Goal: Information Seeking & Learning: Learn about a topic

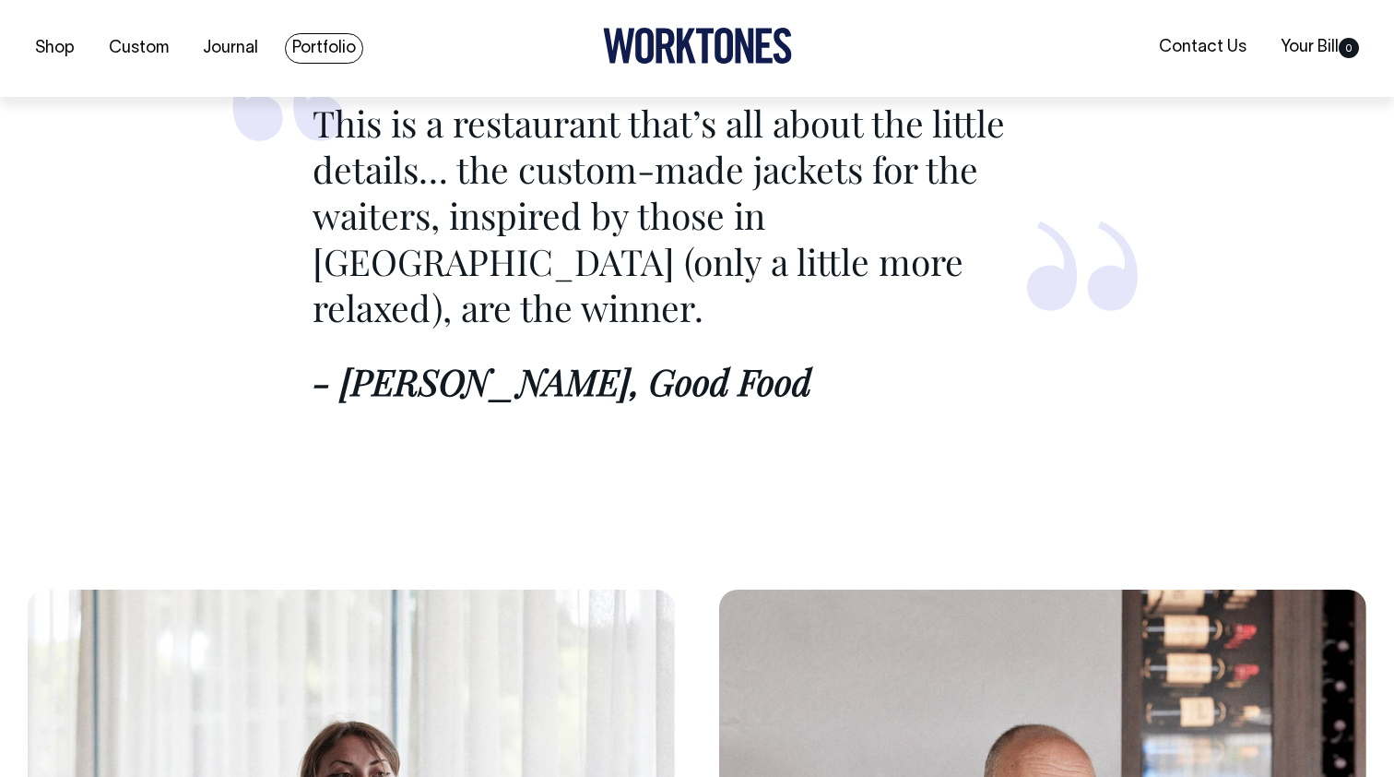
scroll to position [2820, 0]
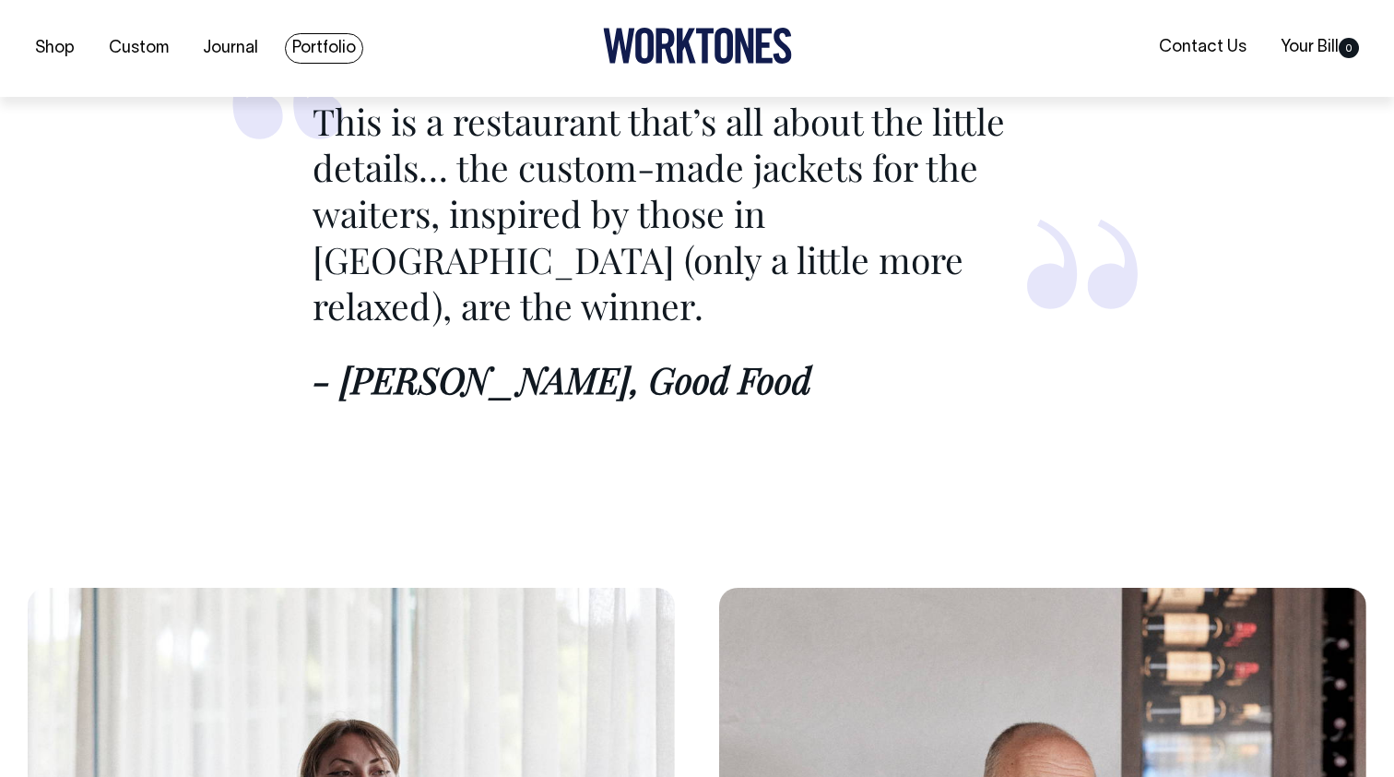
click at [344, 56] on link "Portfolio" at bounding box center [324, 48] width 78 height 30
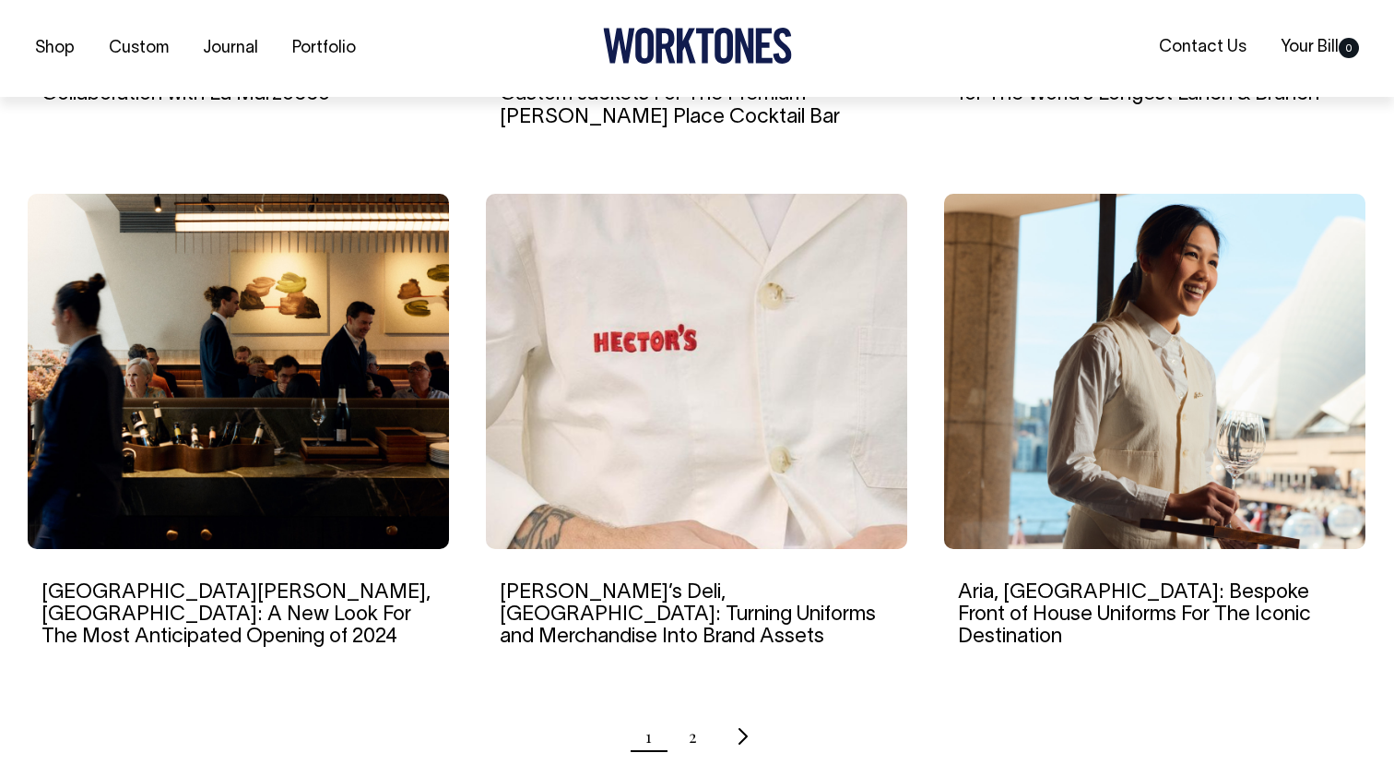
scroll to position [1644, 0]
click at [630, 465] on img at bounding box center [696, 370] width 421 height 355
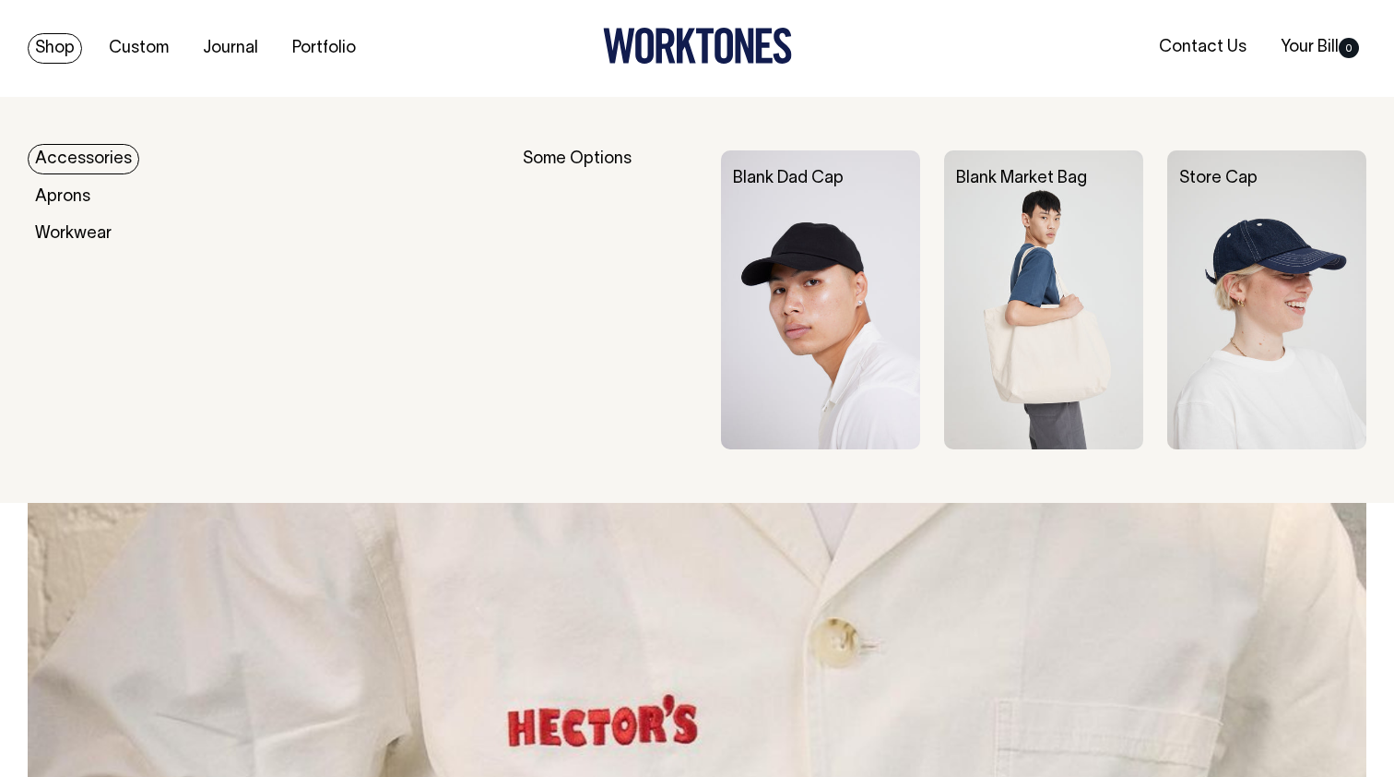
click at [68, 52] on link "Shop" at bounding box center [55, 48] width 54 height 30
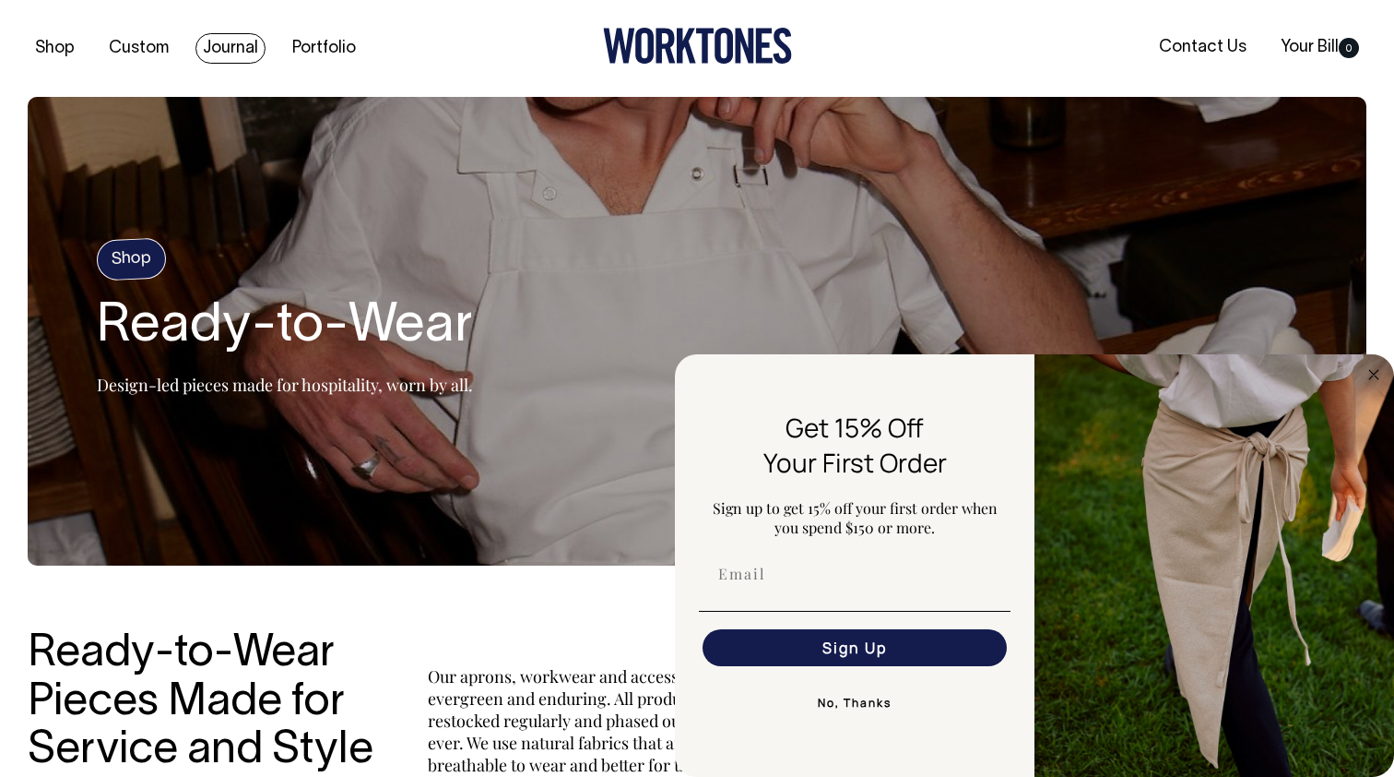
click at [208, 47] on link "Journal" at bounding box center [231, 48] width 70 height 30
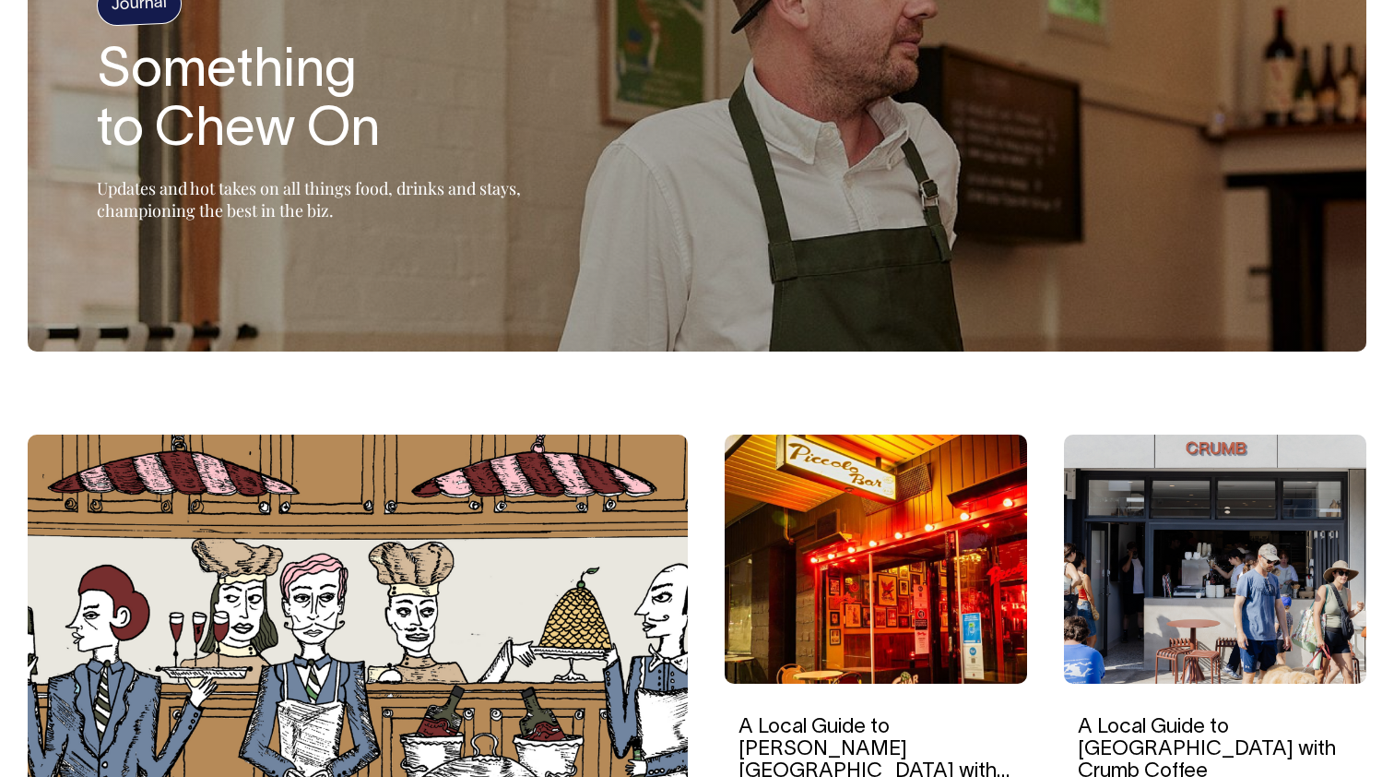
scroll to position [226, 0]
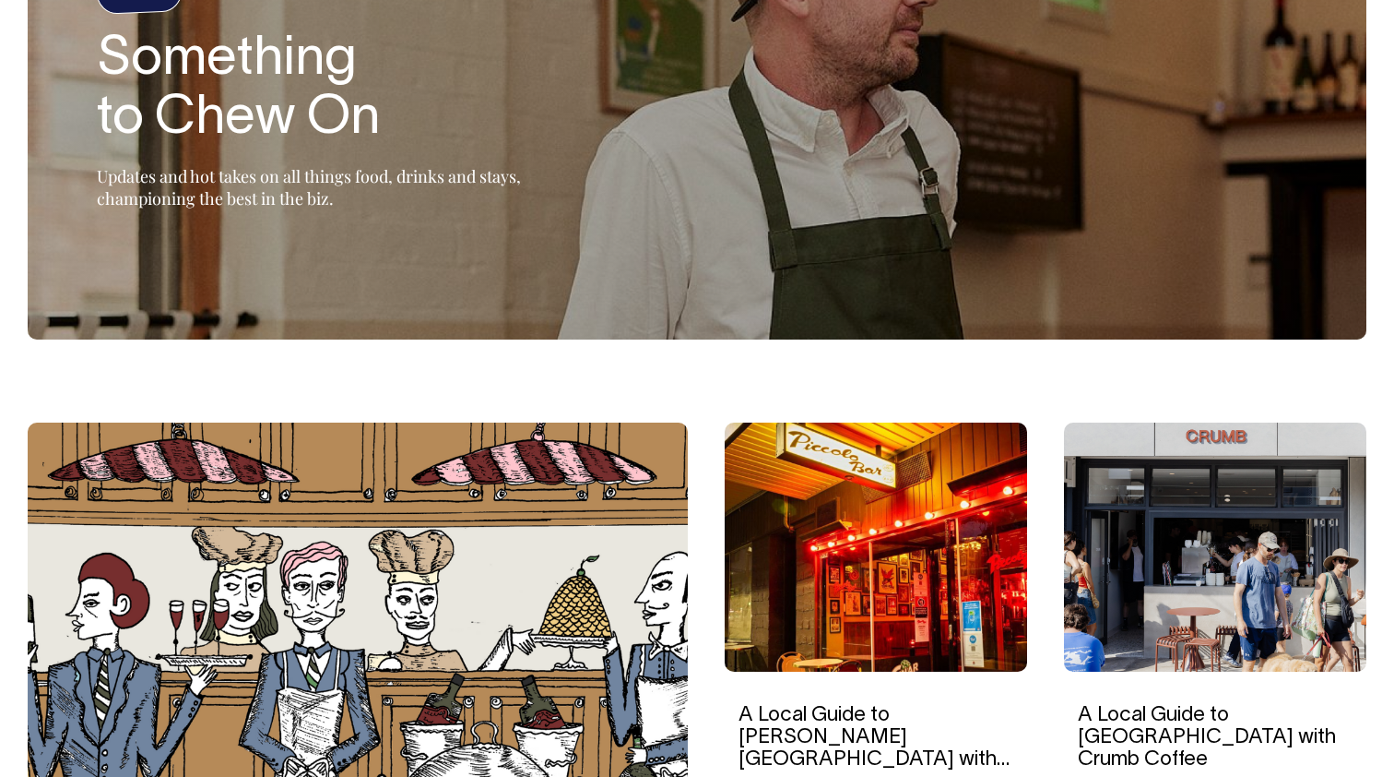
click at [1213, 548] on img at bounding box center [1215, 546] width 303 height 249
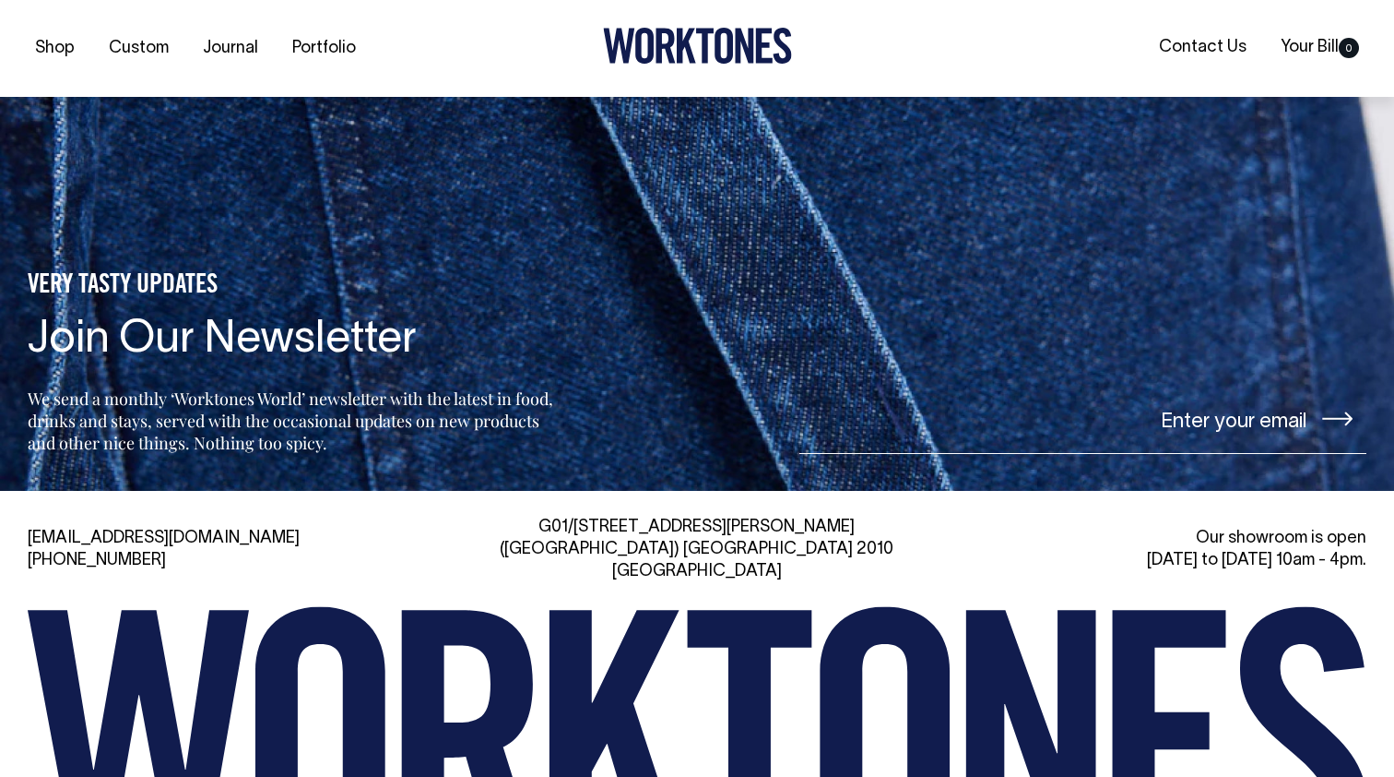
scroll to position [6454, 0]
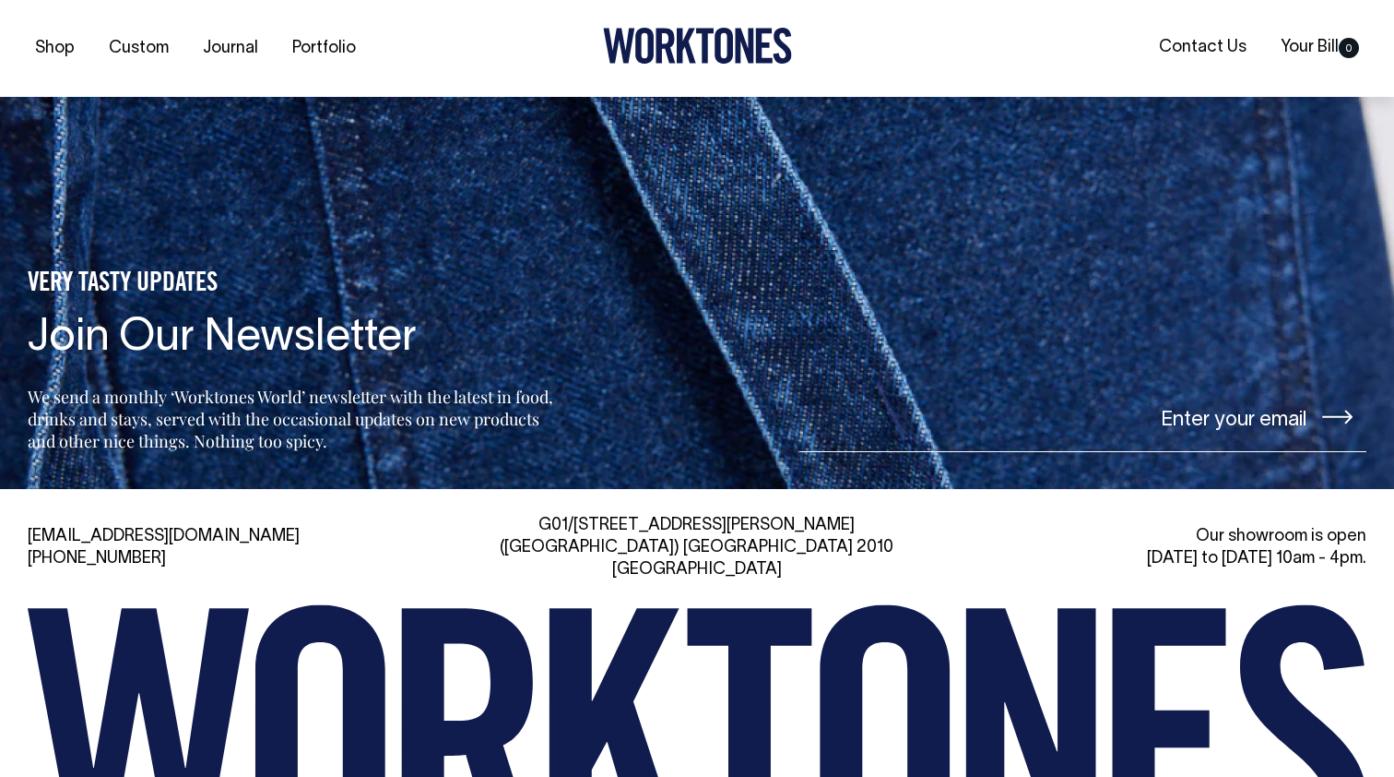
click at [680, 53] on icon at bounding box center [686, 46] width 19 height 35
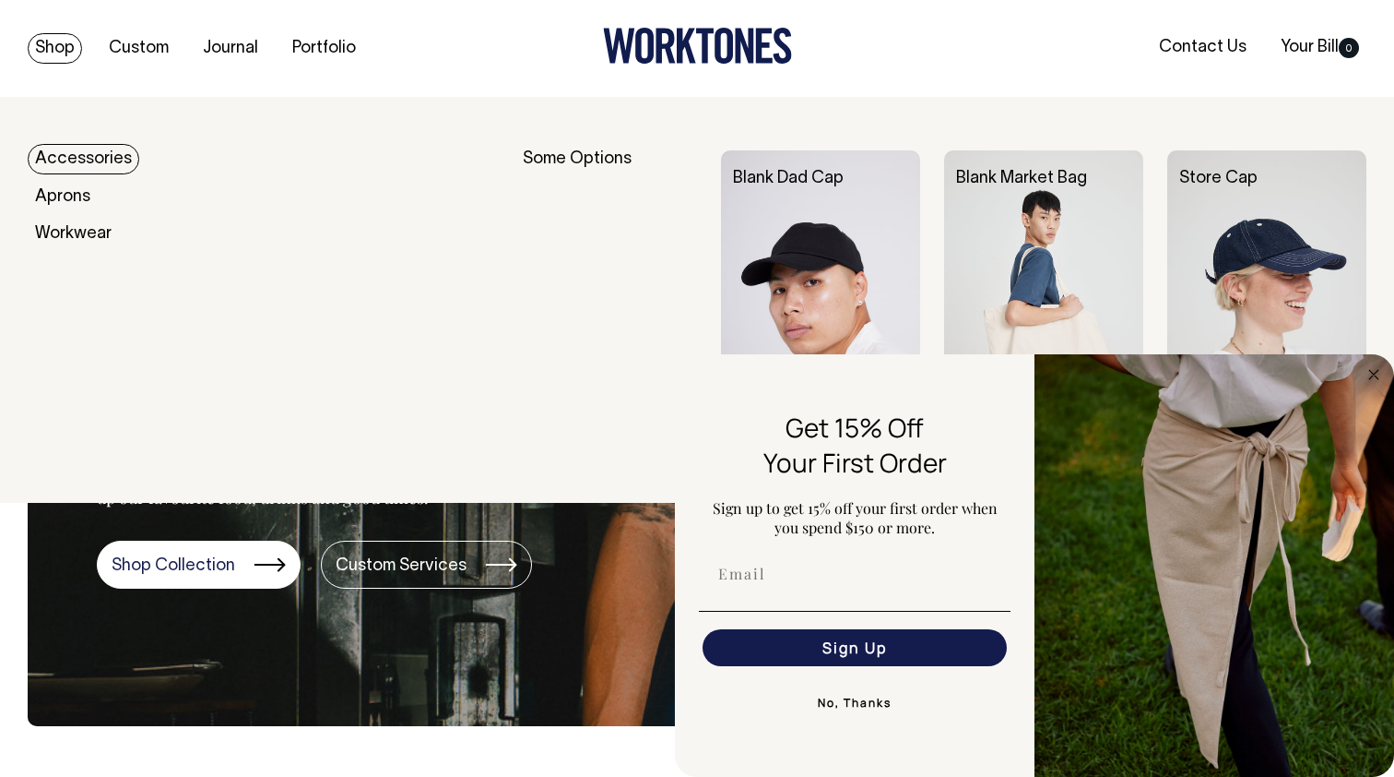
click at [73, 53] on link "Shop" at bounding box center [55, 48] width 54 height 30
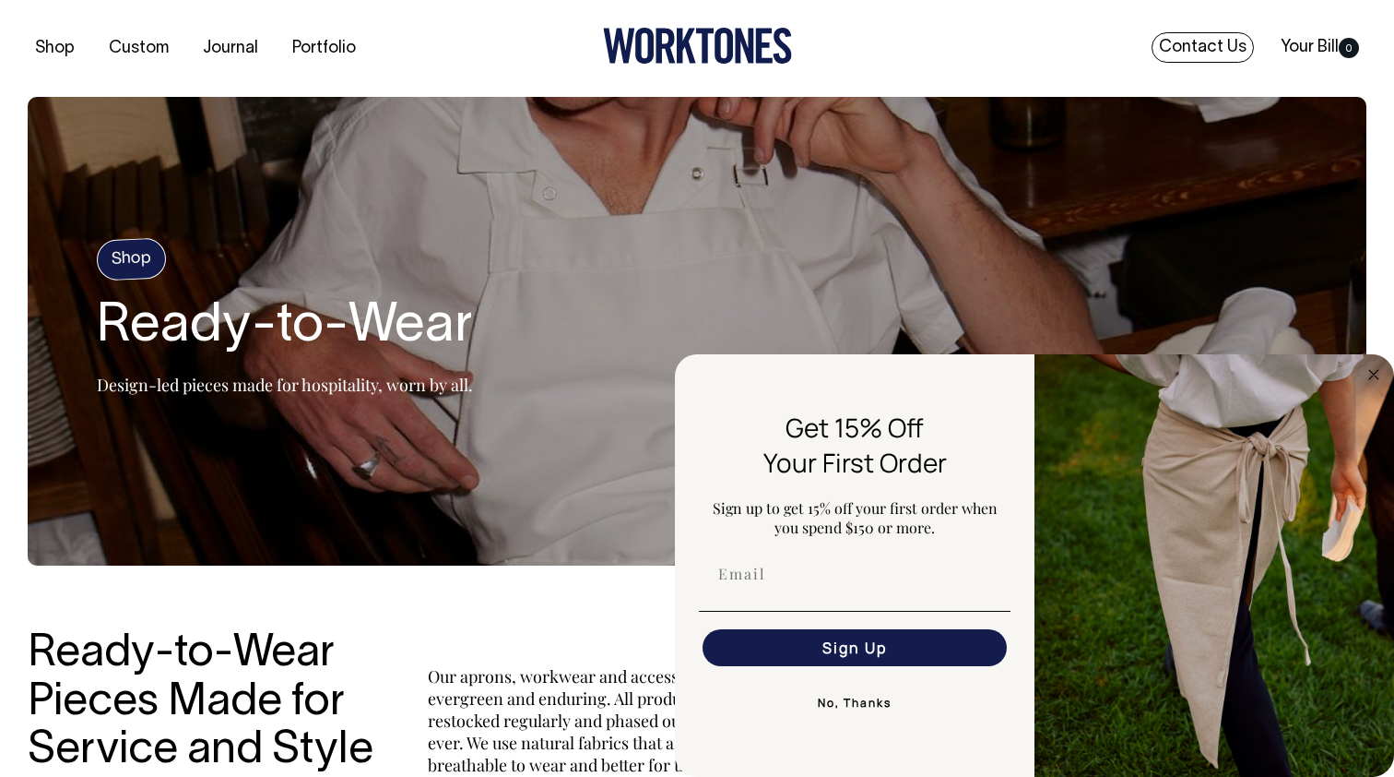
click at [1182, 54] on link "Contact Us" at bounding box center [1203, 47] width 102 height 30
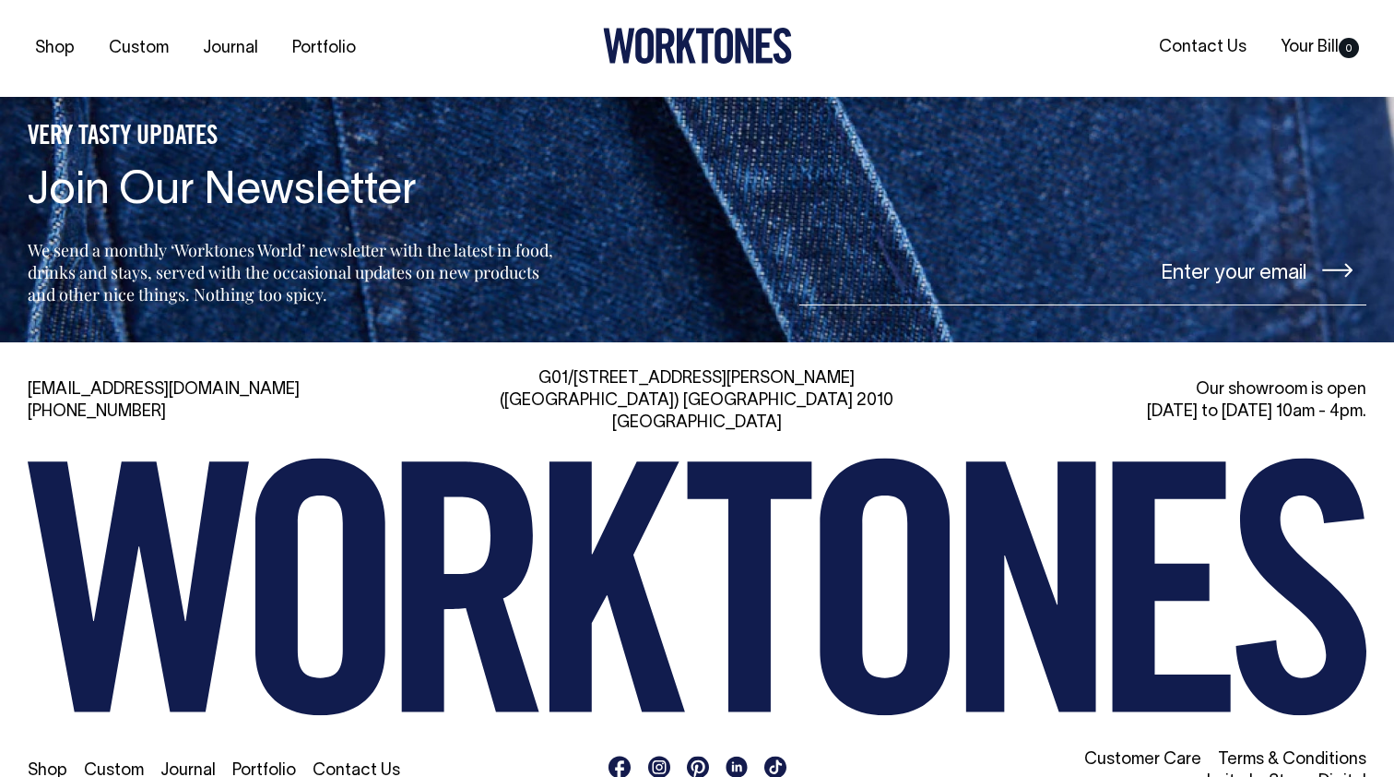
scroll to position [3949, 0]
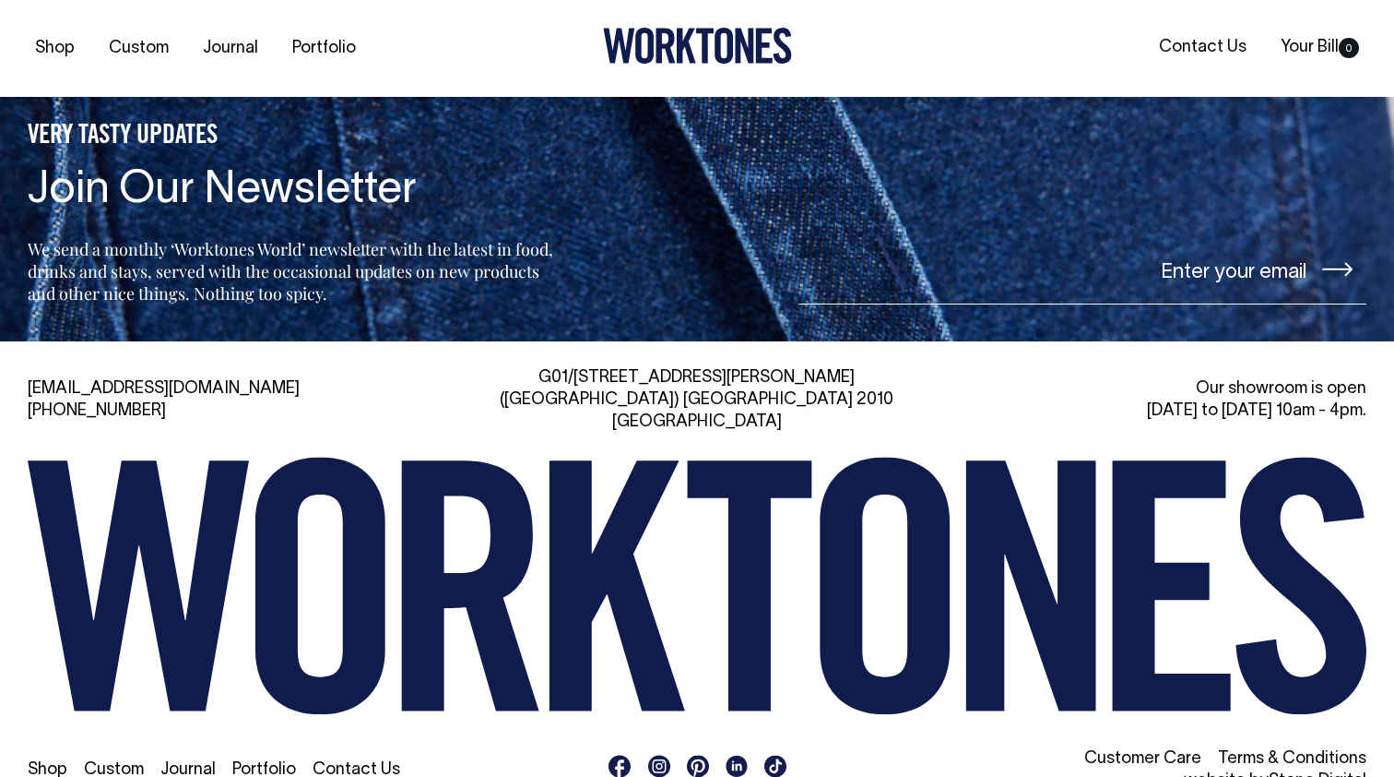
click at [275, 762] on link "Portfolio" at bounding box center [264, 770] width 64 height 16
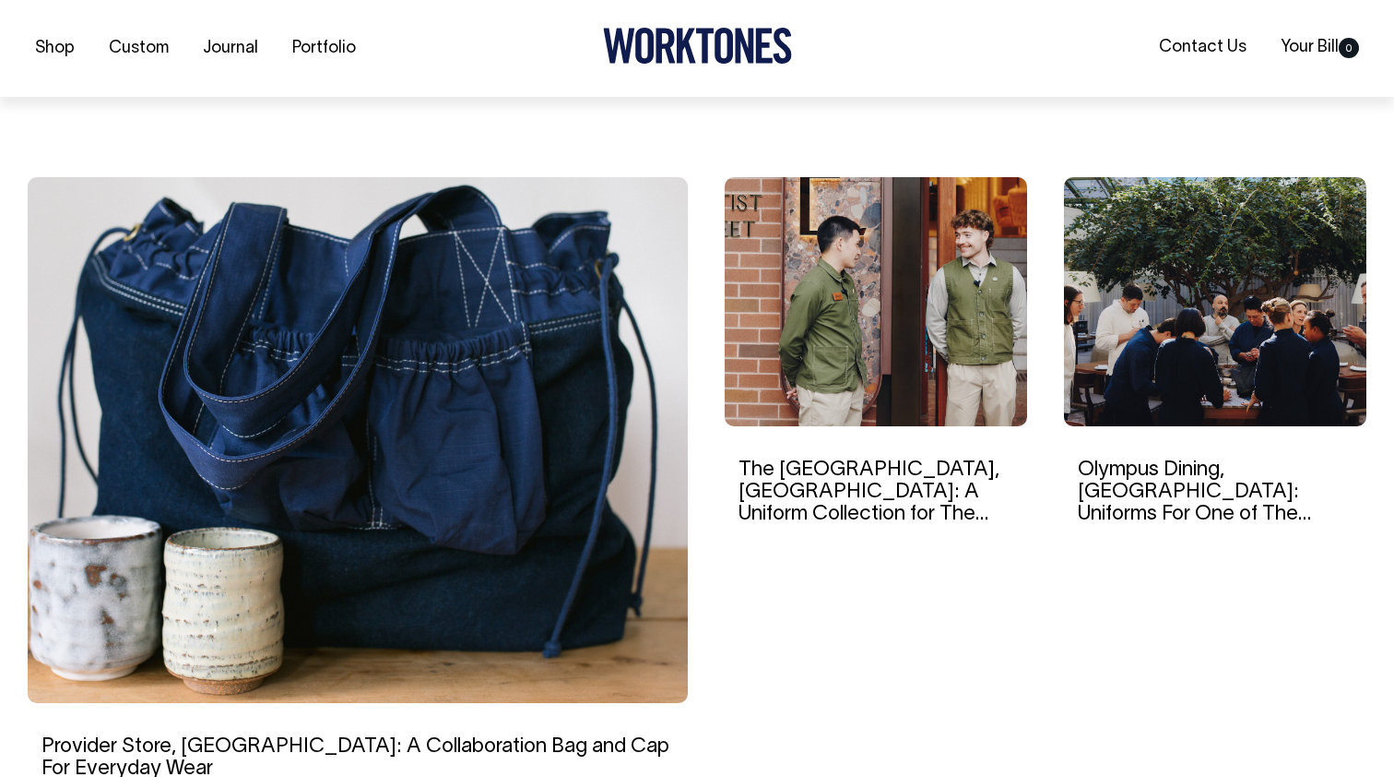
scroll to position [473, 0]
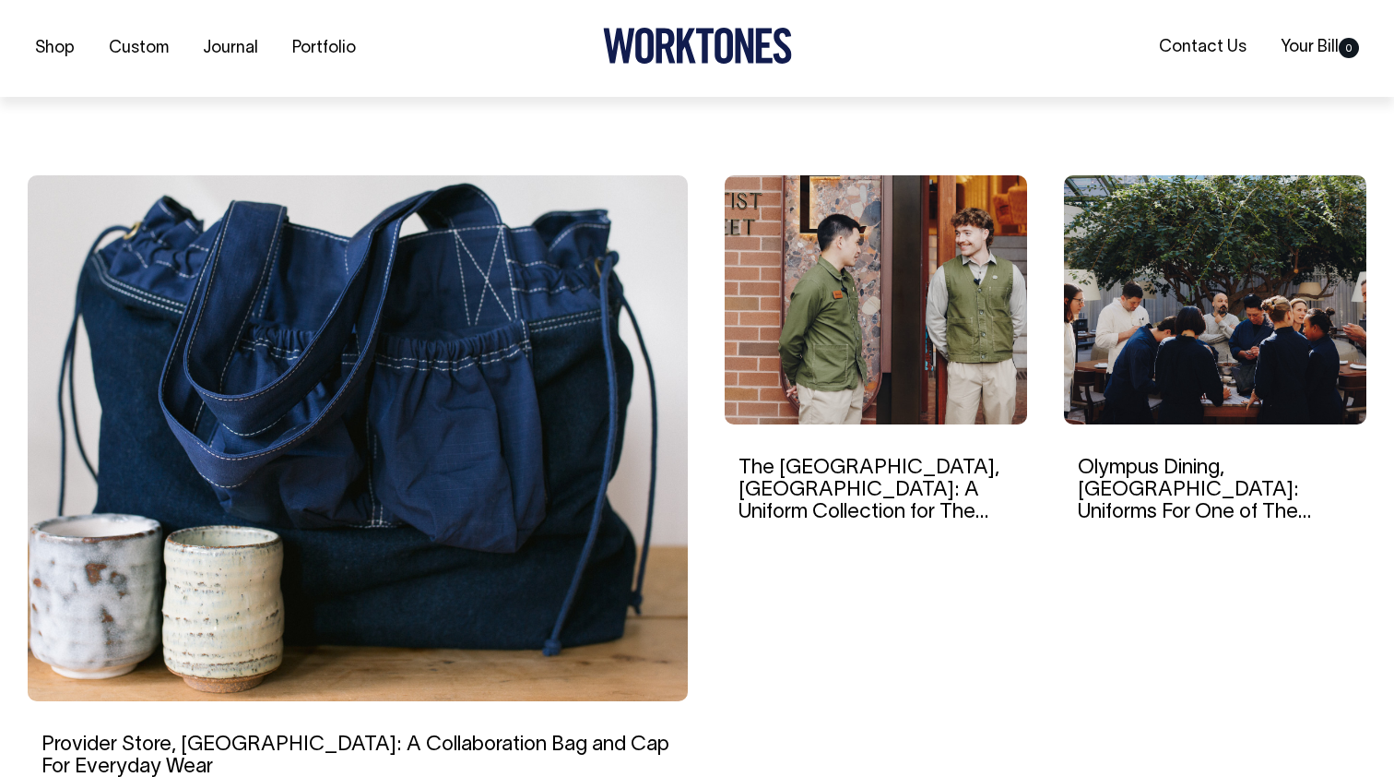
click at [486, 464] on img at bounding box center [358, 438] width 660 height 526
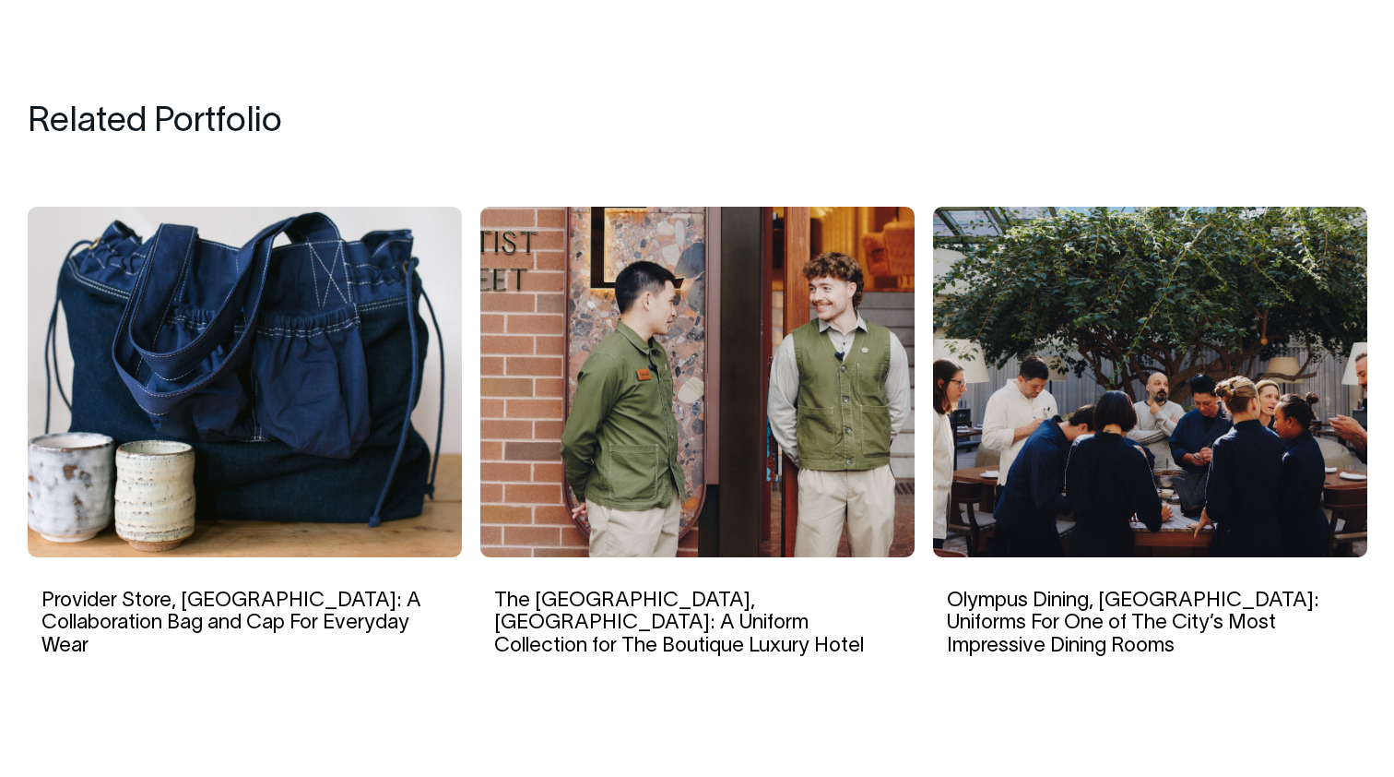
scroll to position [6543, 0]
click at [735, 382] on img at bounding box center [698, 383] width 434 height 350
click at [1221, 271] on img at bounding box center [1150, 383] width 434 height 350
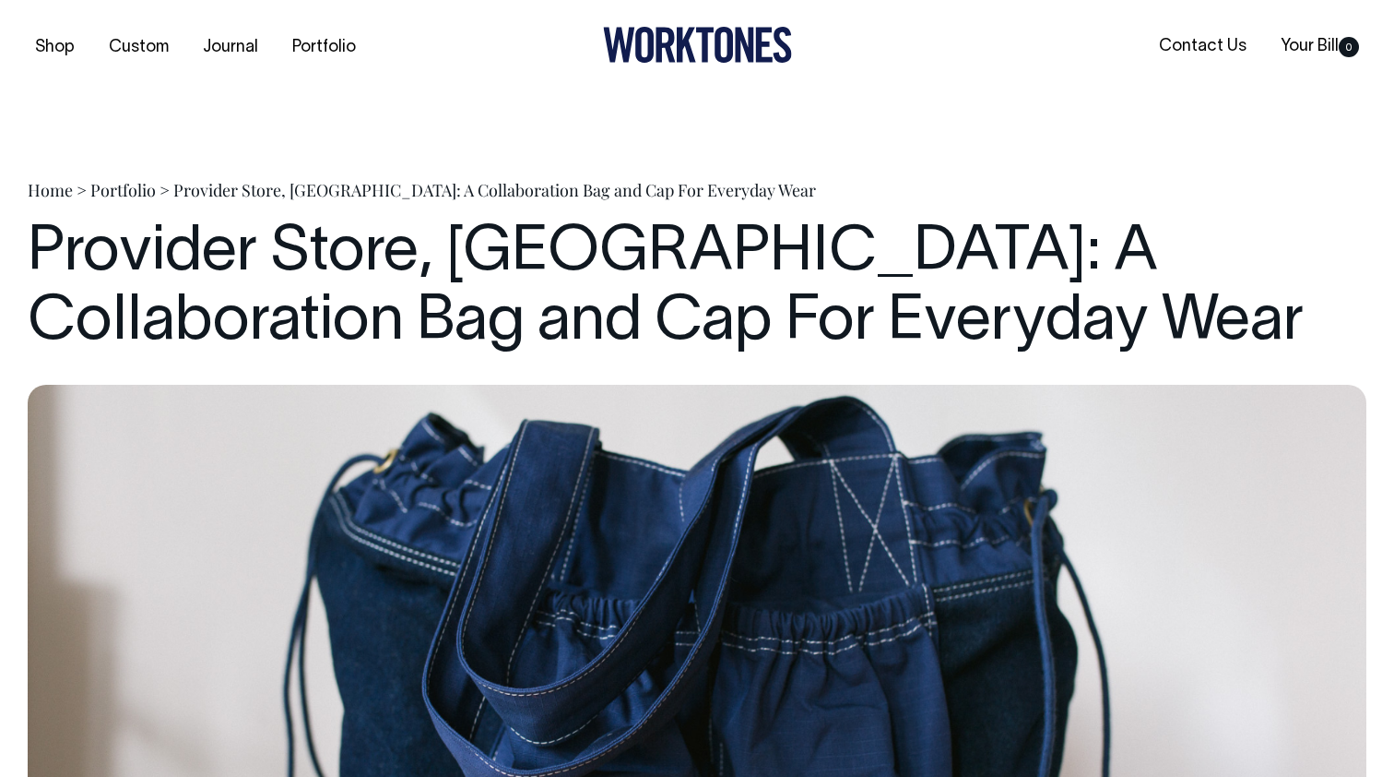
scroll to position [0, 0]
click at [332, 49] on link "Portfolio" at bounding box center [324, 48] width 78 height 30
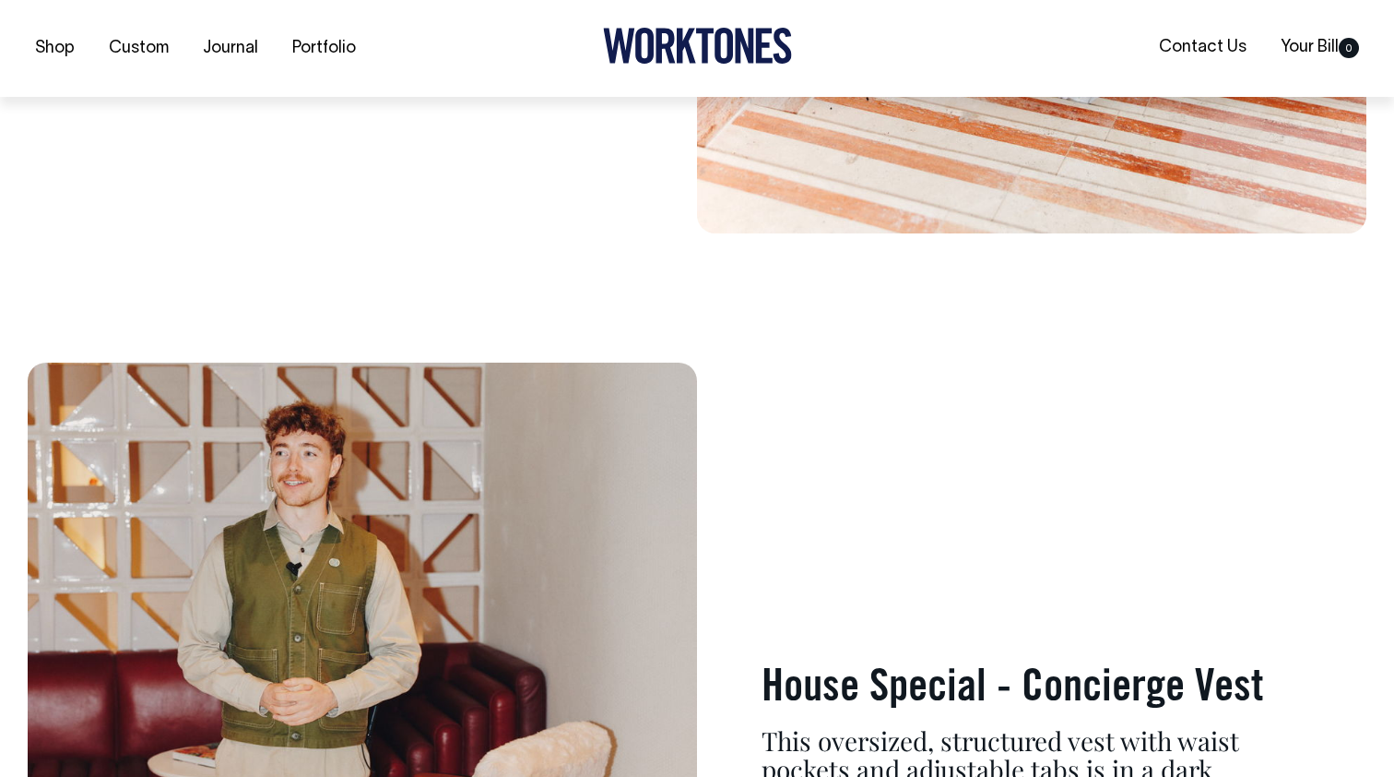
scroll to position [7046, 0]
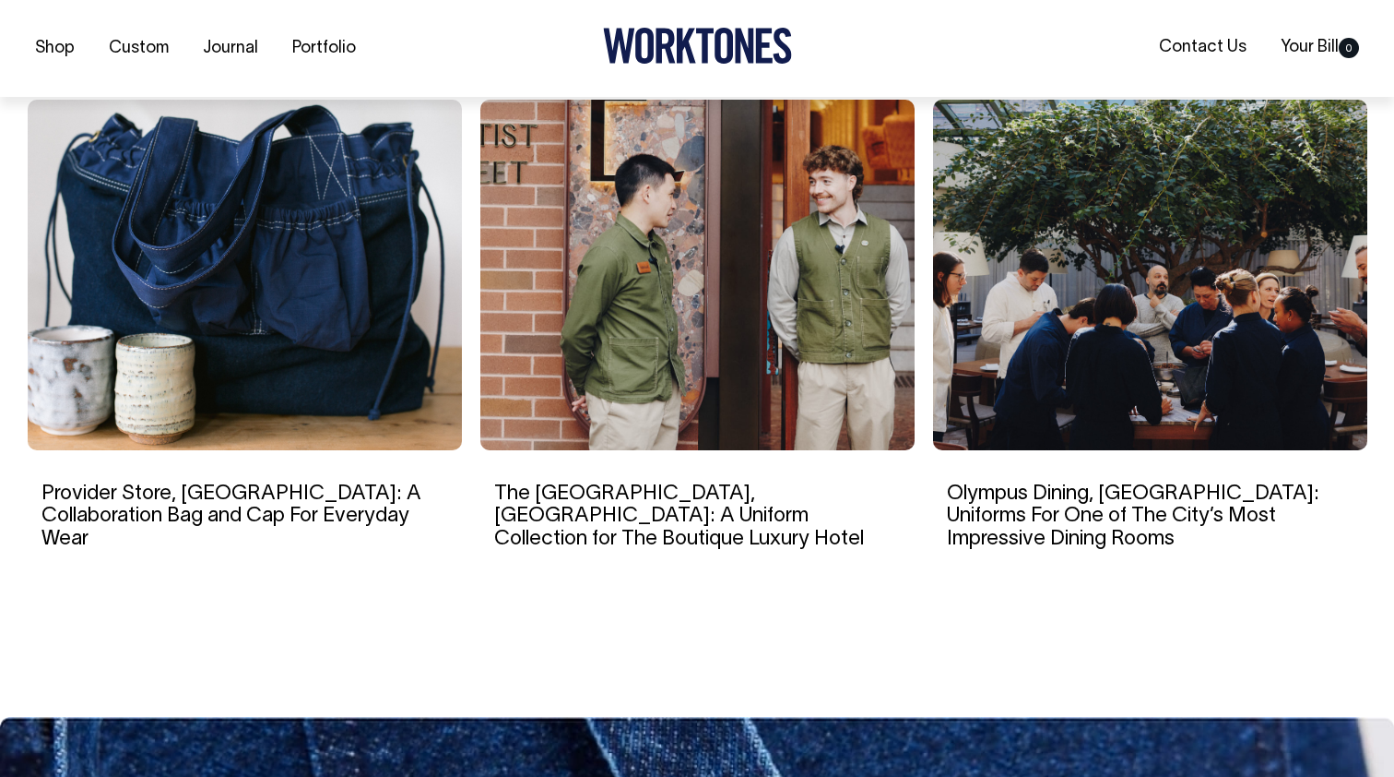
scroll to position [8269, 0]
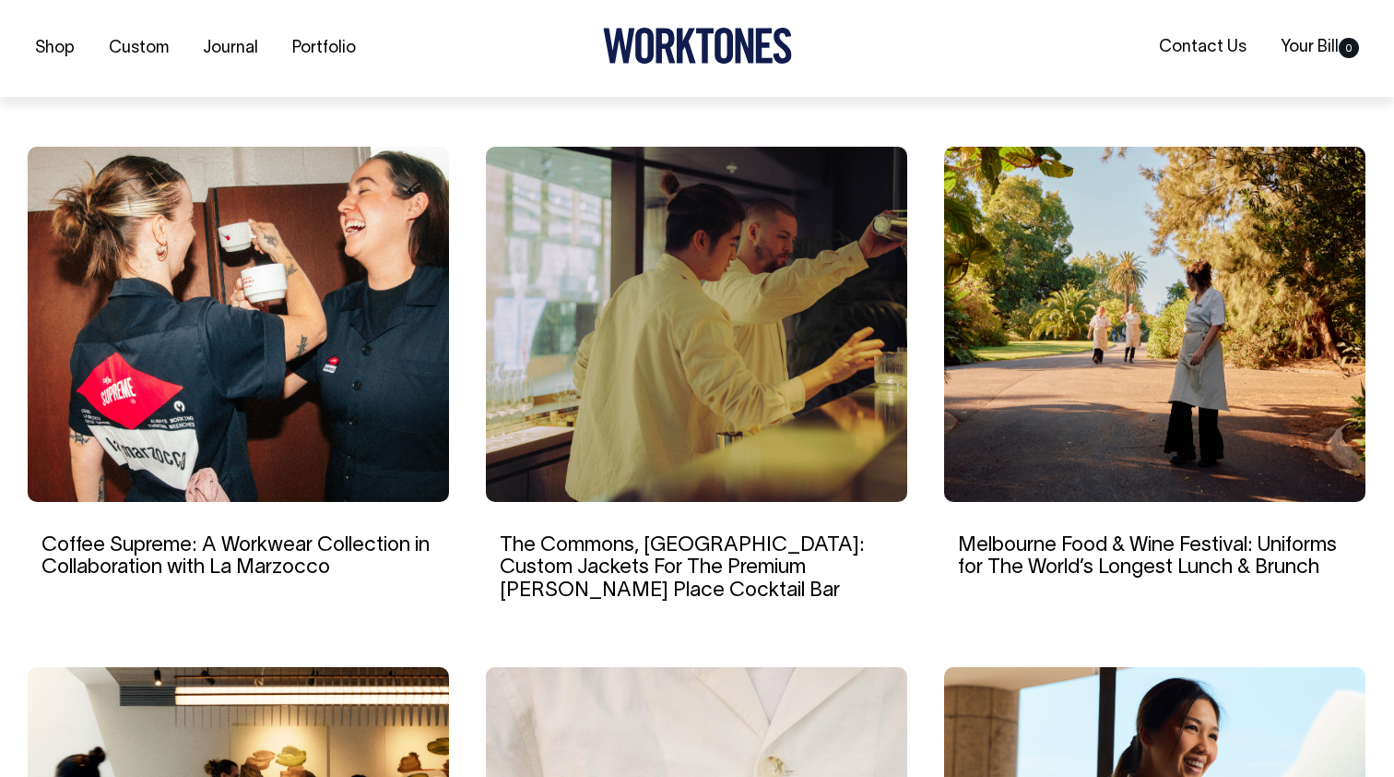
scroll to position [1177, 0]
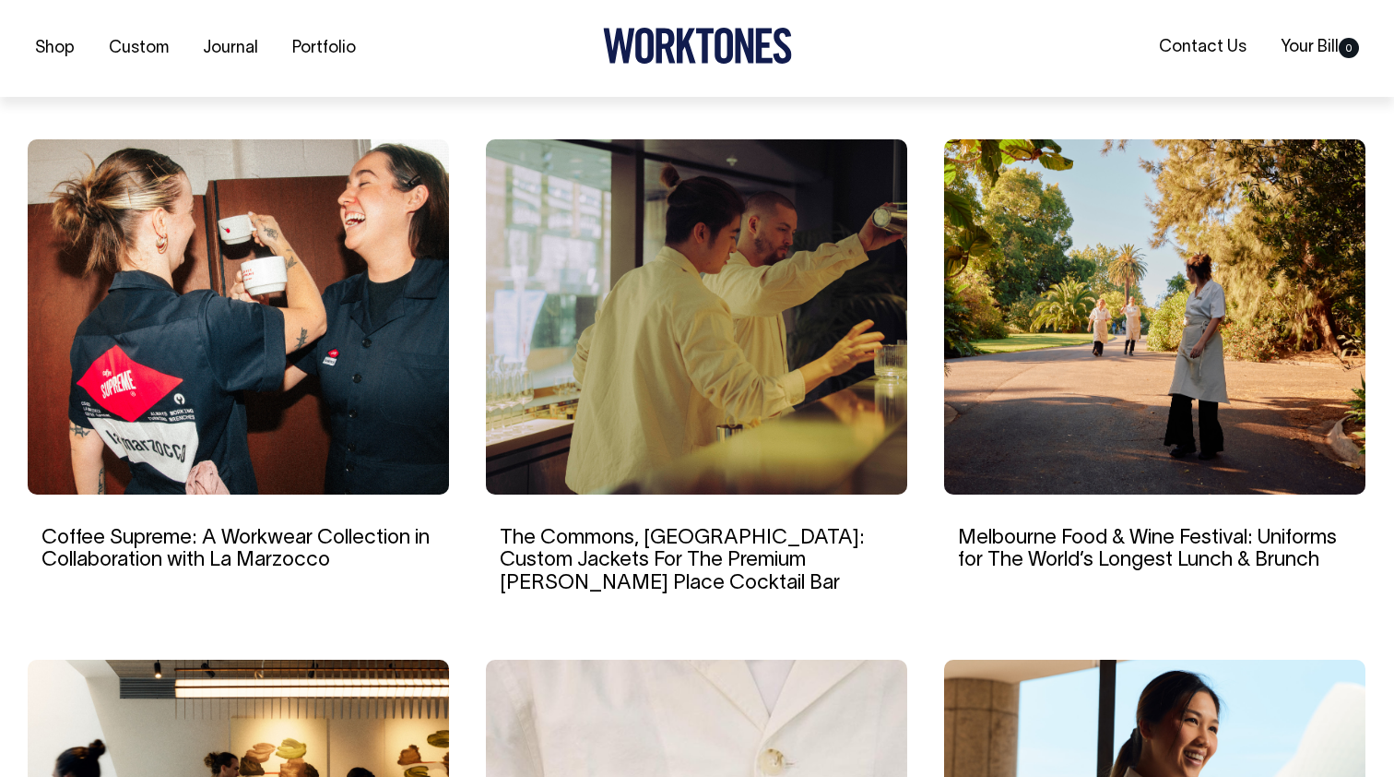
click at [272, 465] on img at bounding box center [238, 316] width 421 height 355
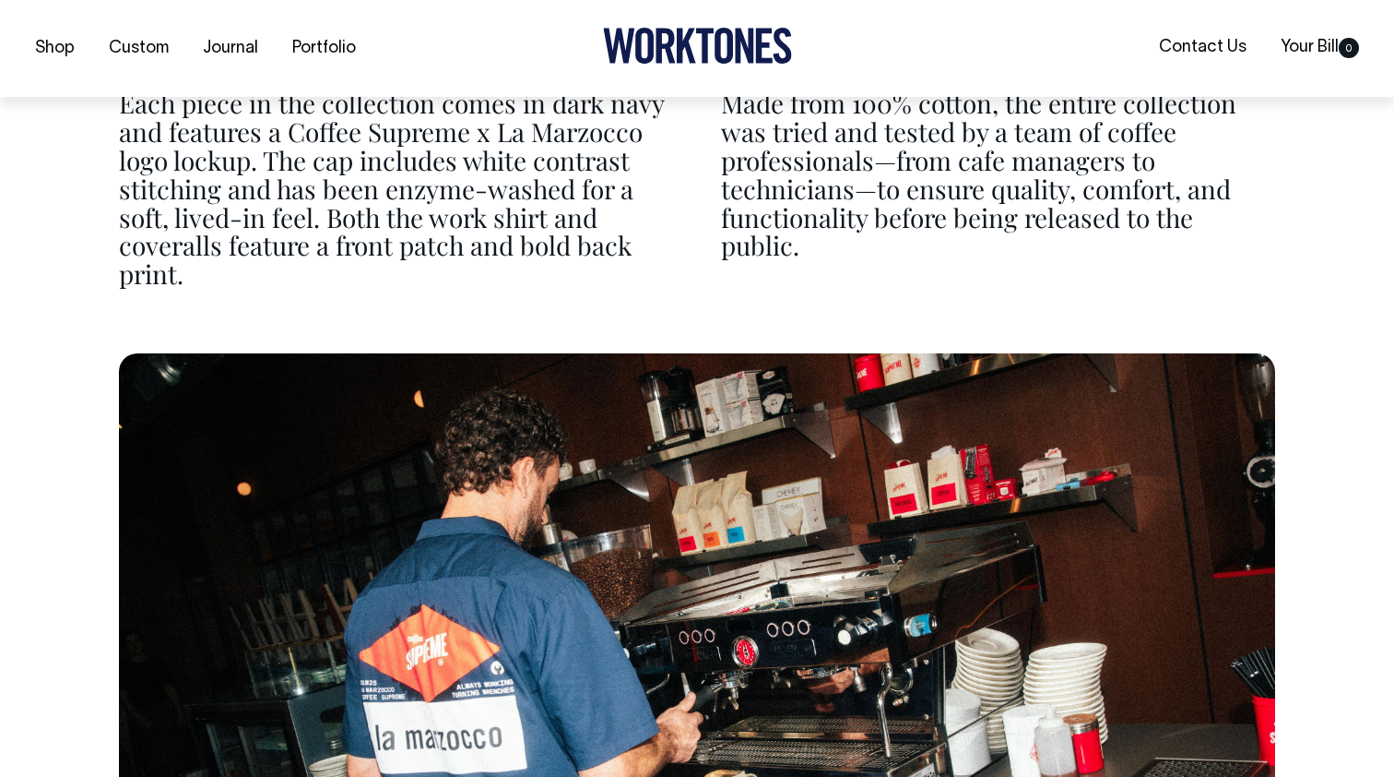
scroll to position [6262, 0]
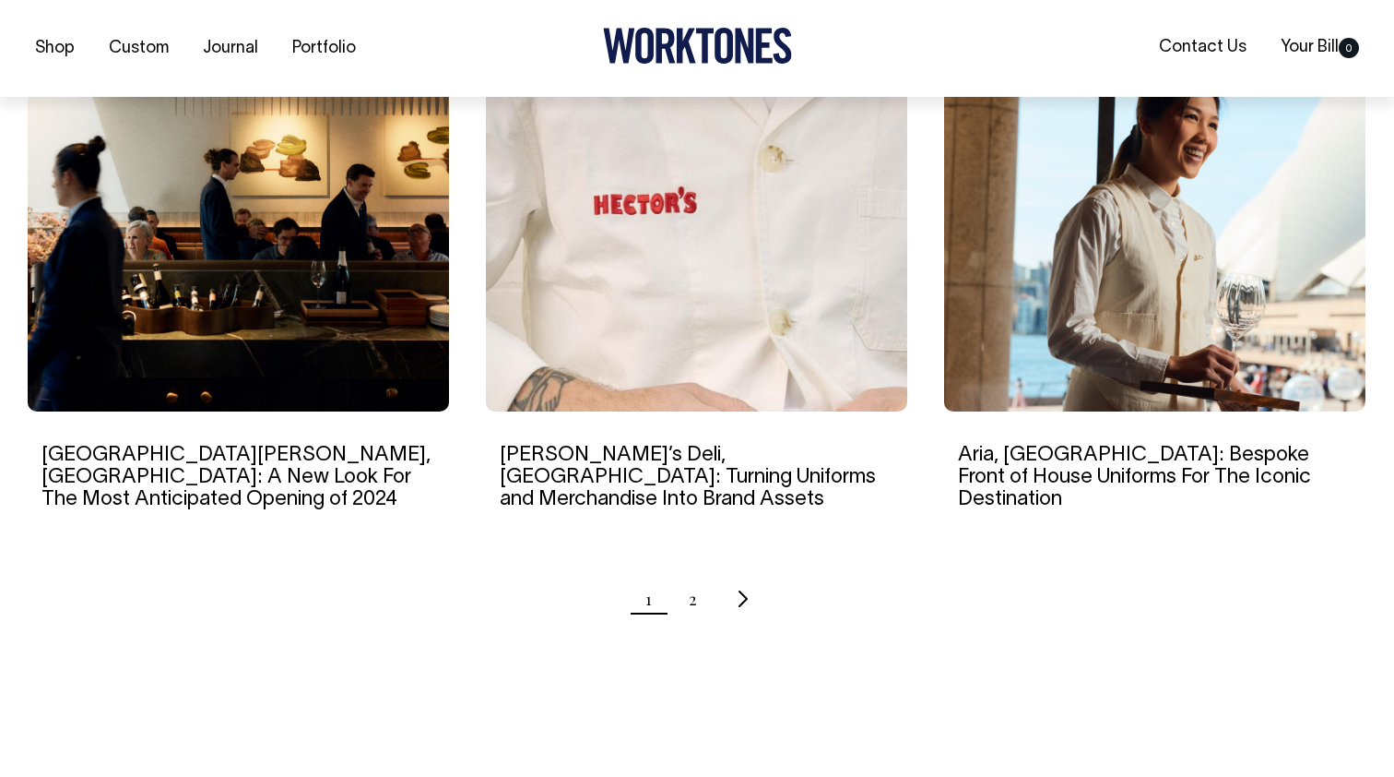
scroll to position [1782, 0]
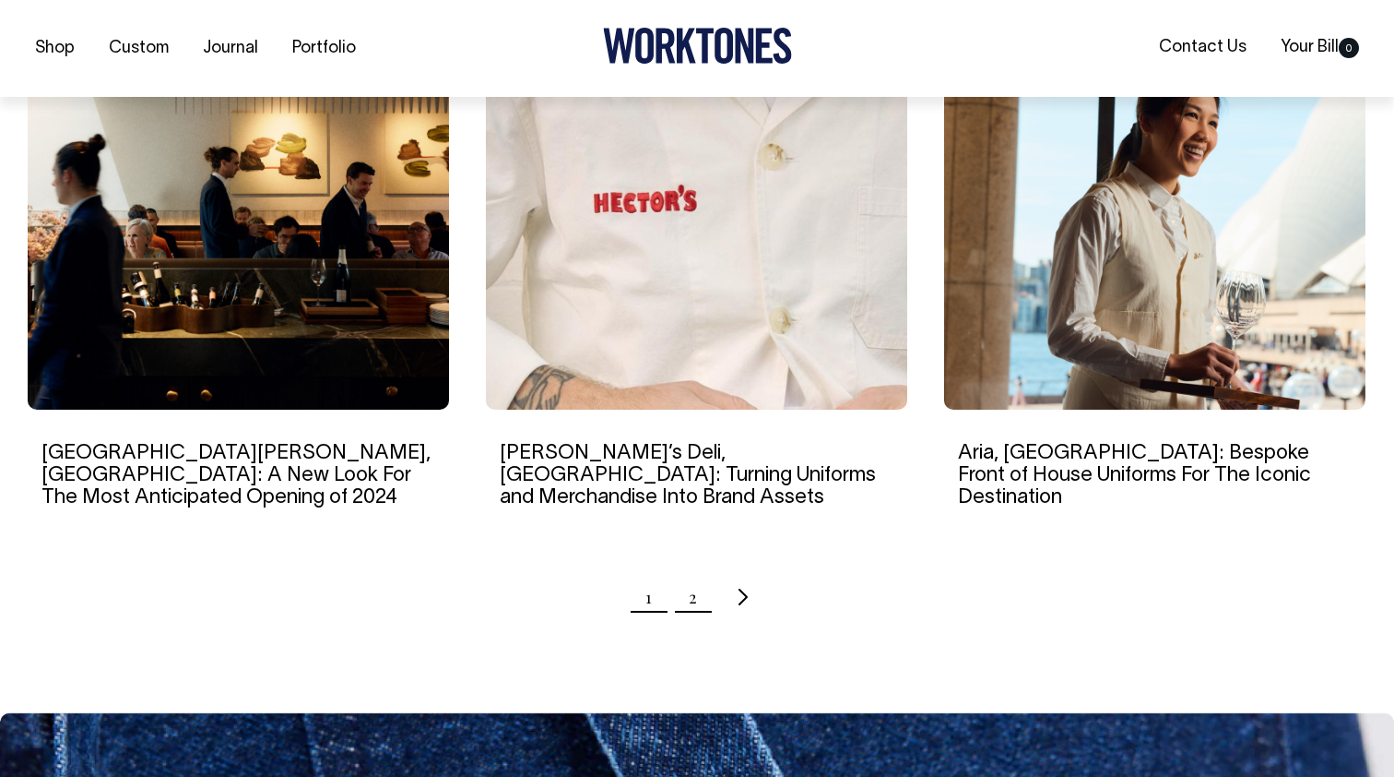
click at [694, 574] on link "2" at bounding box center [693, 597] width 8 height 46
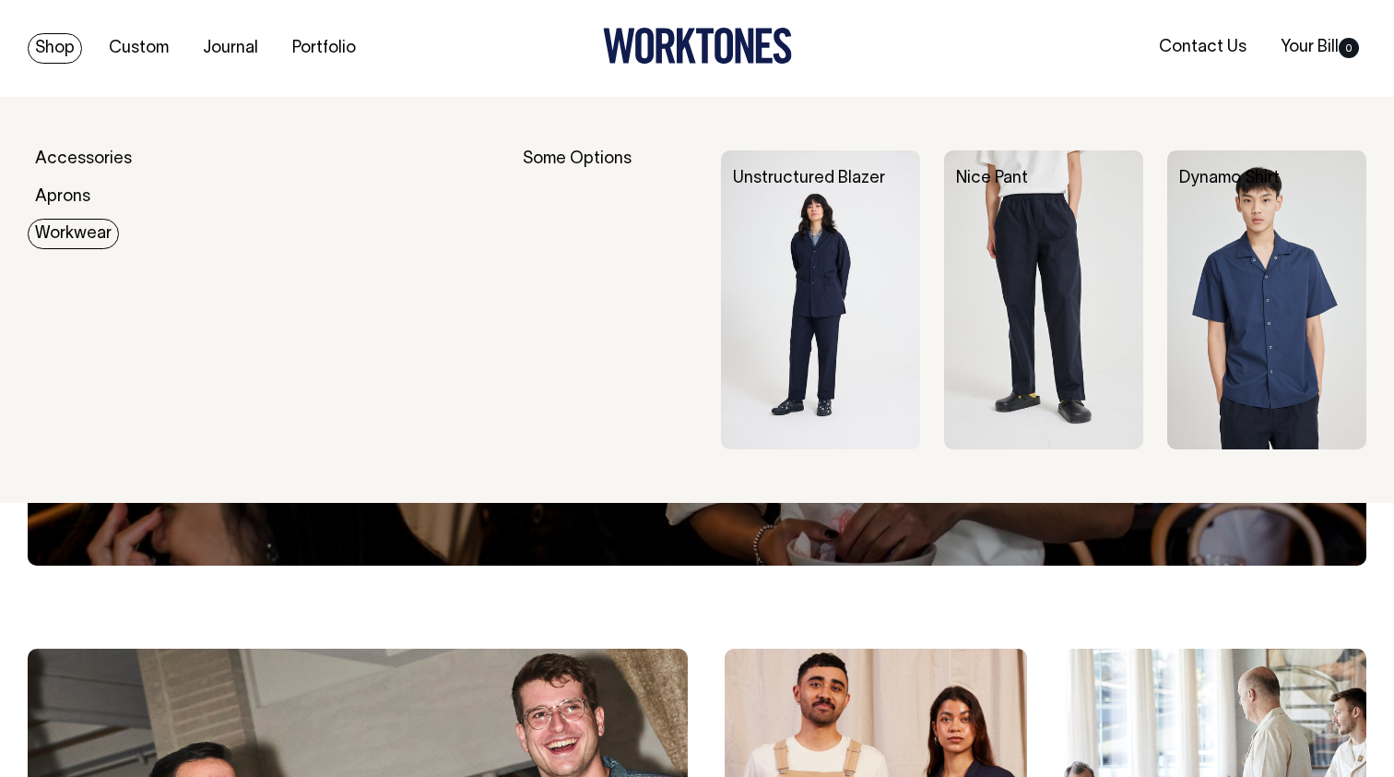
click at [77, 233] on link "Workwear" at bounding box center [73, 234] width 91 height 30
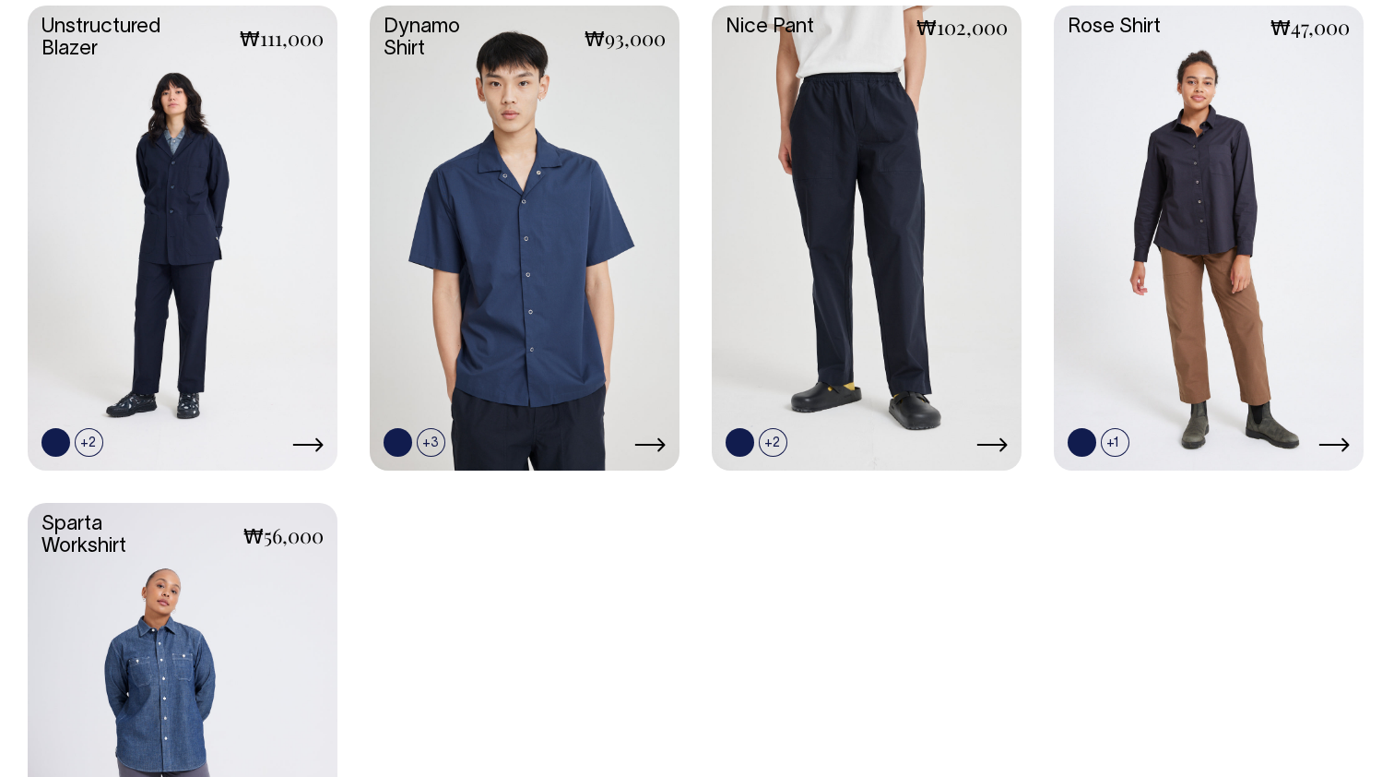
scroll to position [885, 0]
click at [206, 279] on link at bounding box center [183, 236] width 310 height 461
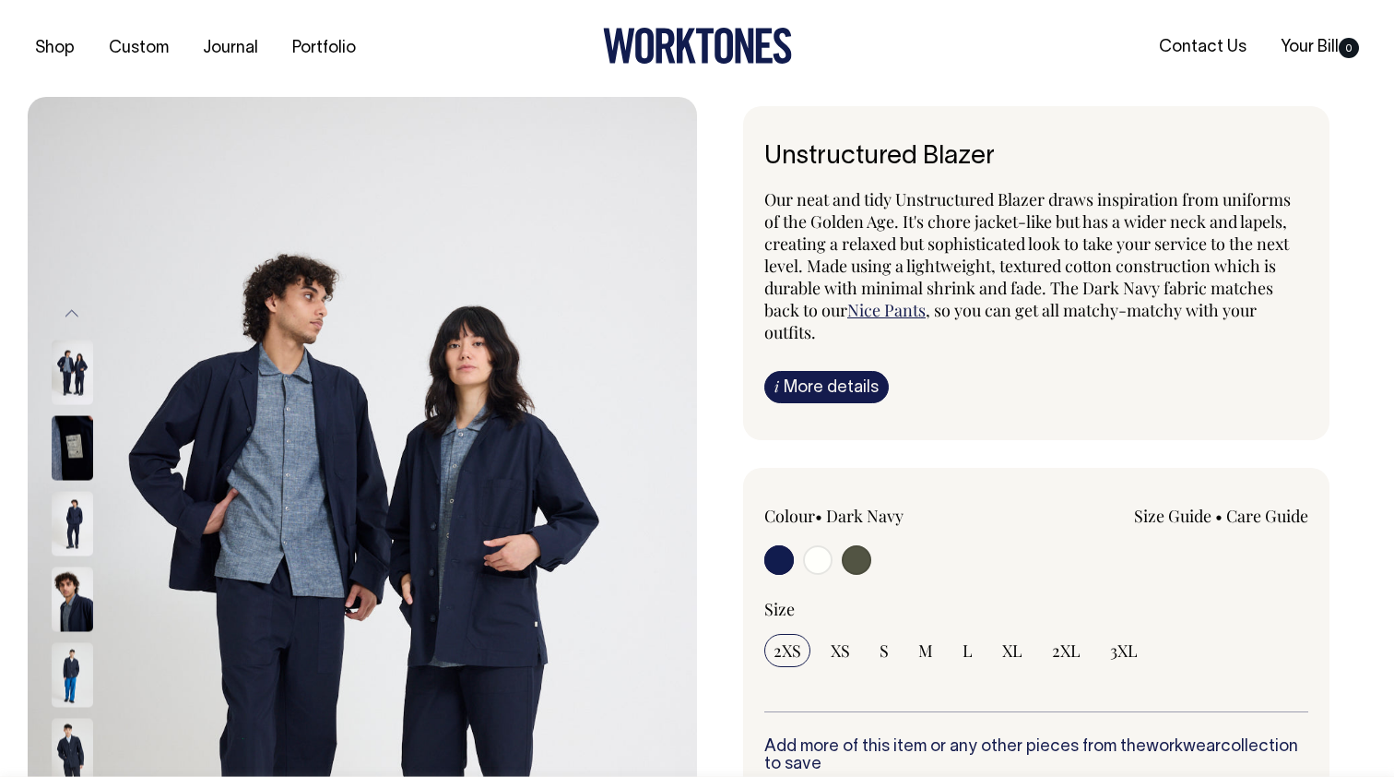
click at [824, 557] on input "radio" at bounding box center [818, 560] width 30 height 30
radio input "true"
radio input "false"
radio input "true"
select select "Off-White"
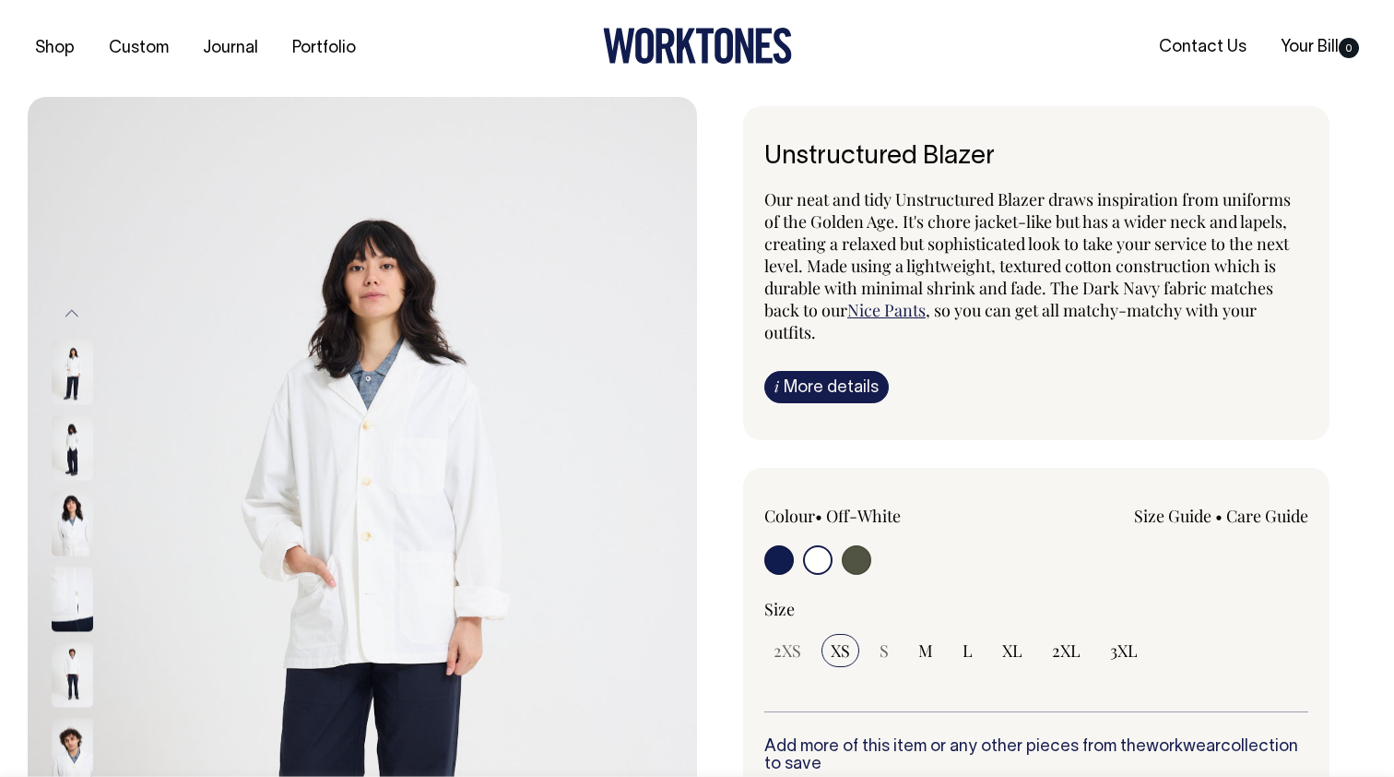
click at [74, 538] on img at bounding box center [73, 523] width 42 height 65
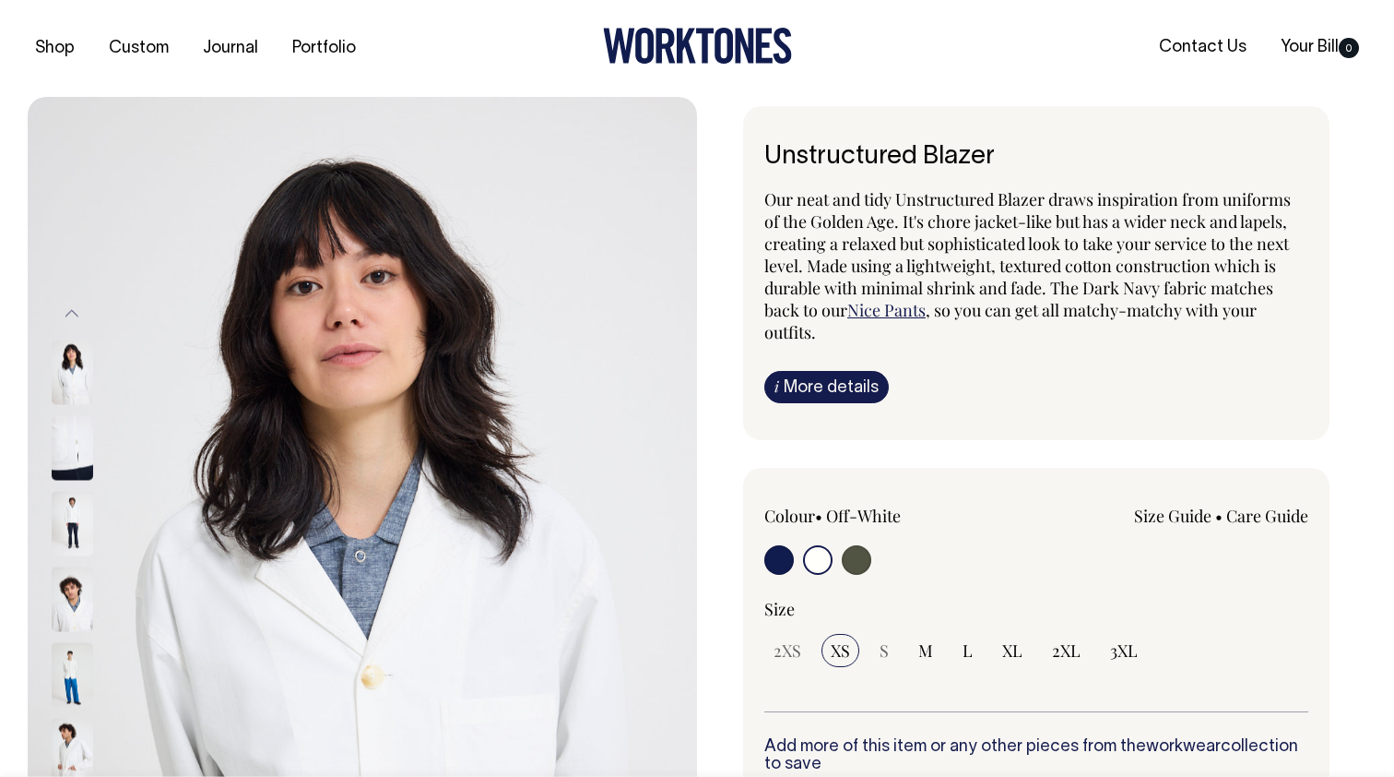
click at [81, 671] on img at bounding box center [73, 674] width 42 height 65
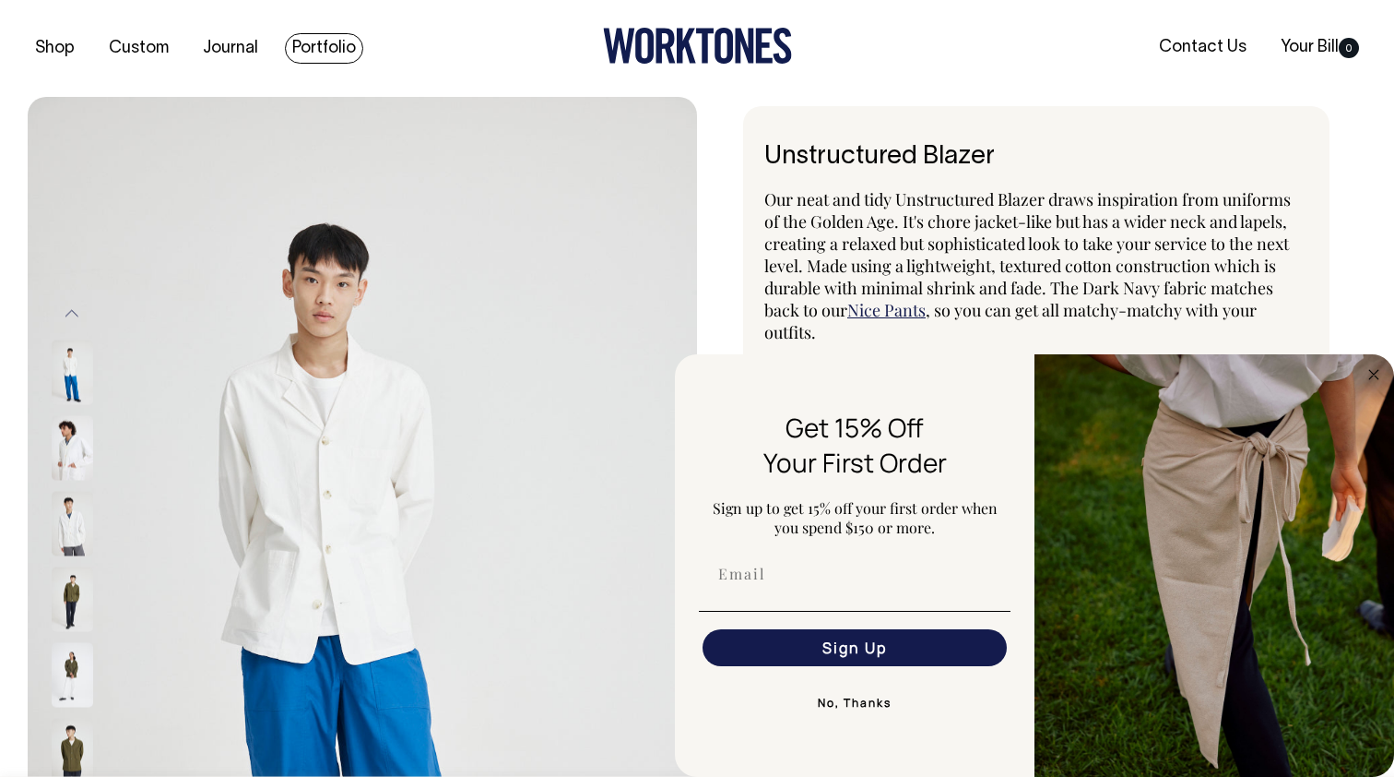
click at [319, 53] on link "Portfolio" at bounding box center [324, 48] width 78 height 30
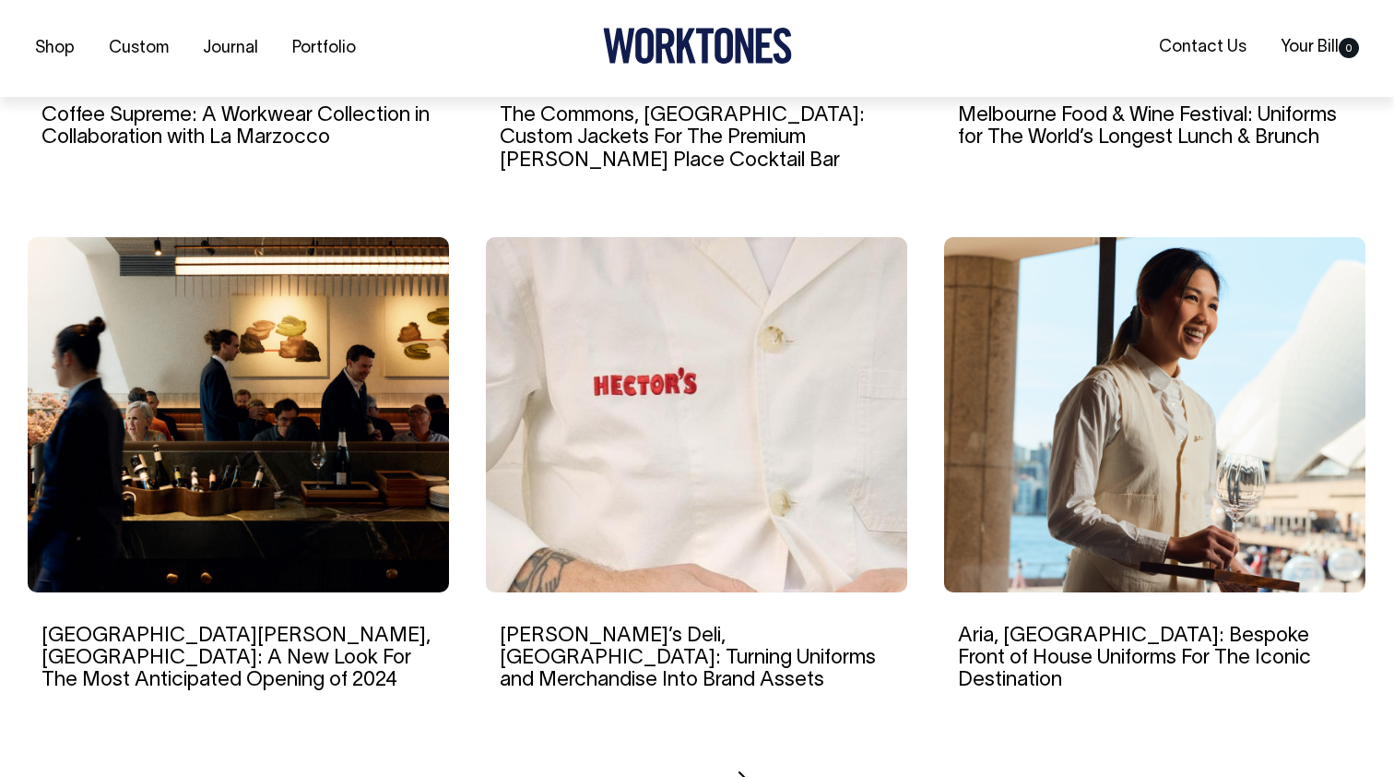
scroll to position [1617, 0]
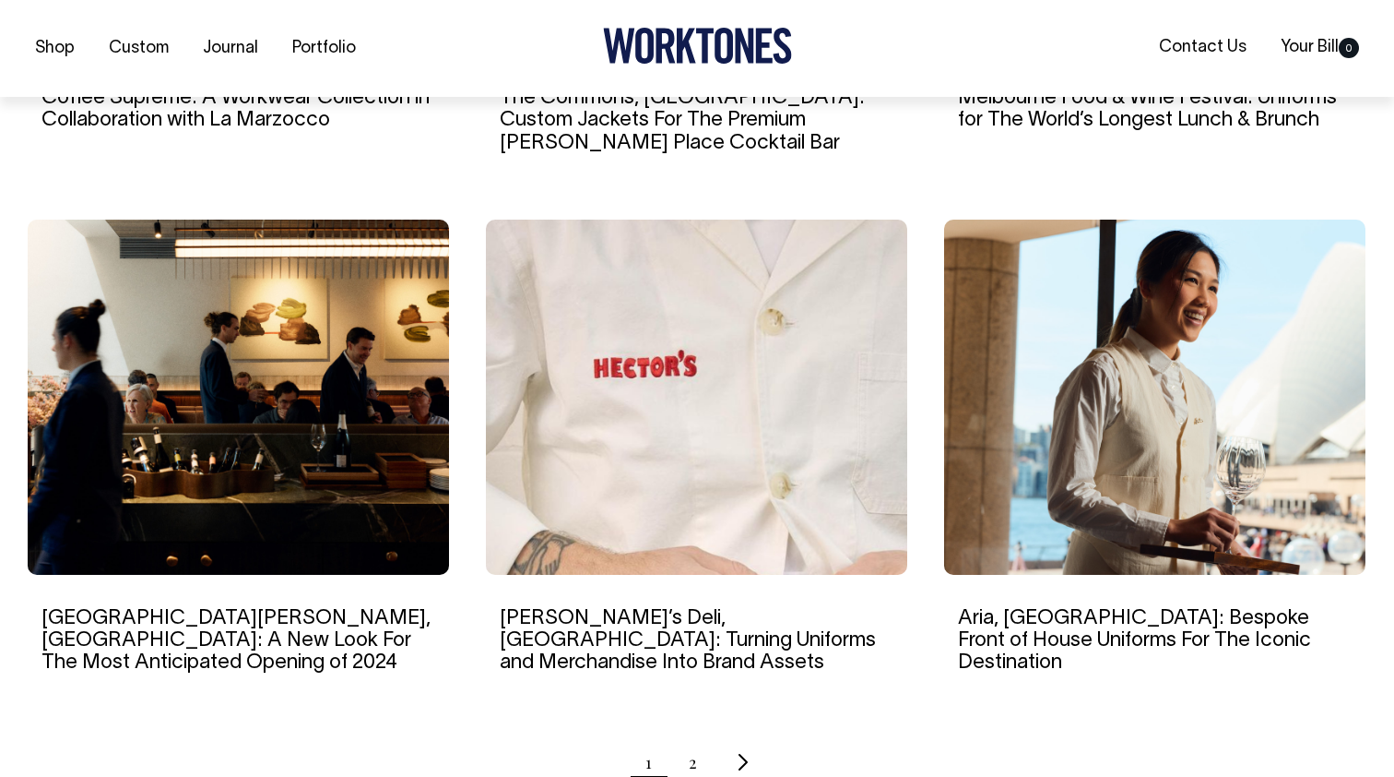
click at [668, 402] on img at bounding box center [696, 397] width 421 height 355
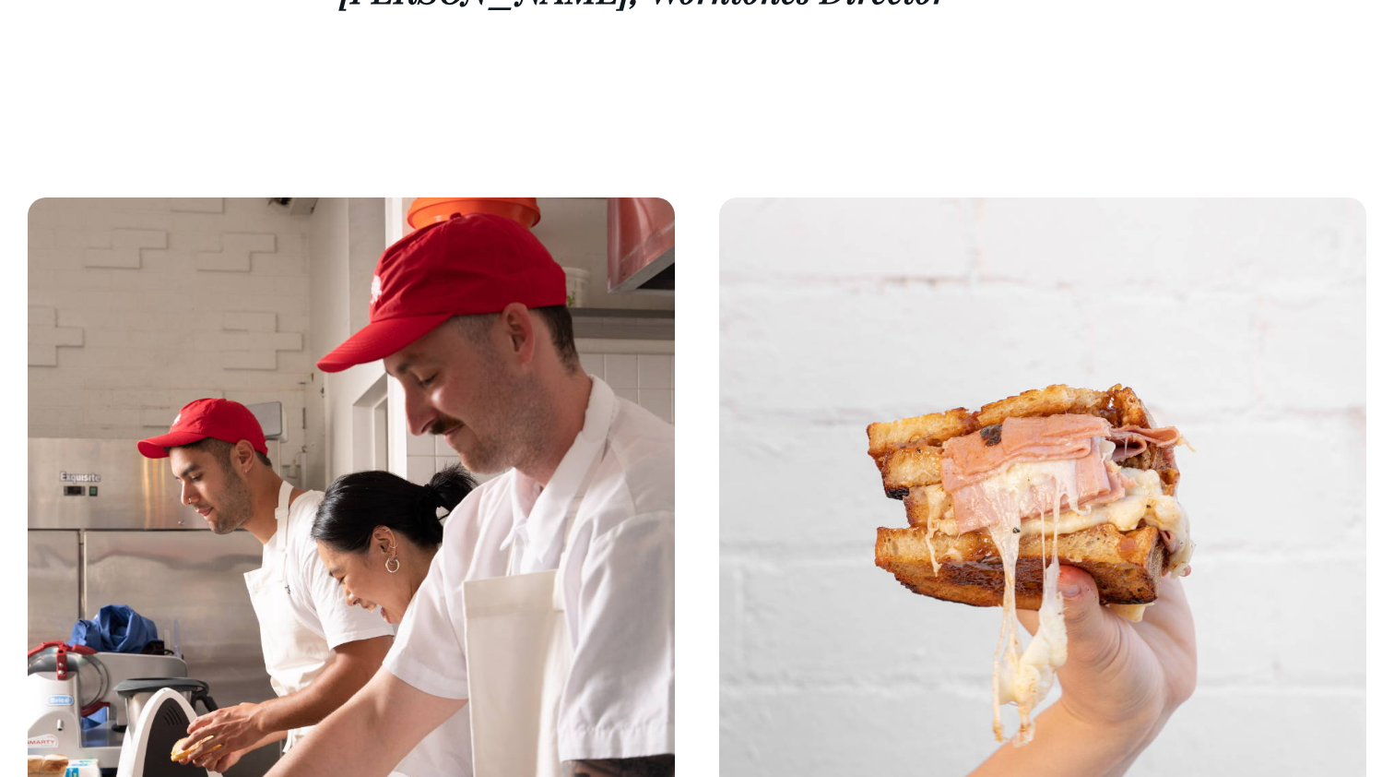
scroll to position [3300, 0]
